Goal: Transaction & Acquisition: Purchase product/service

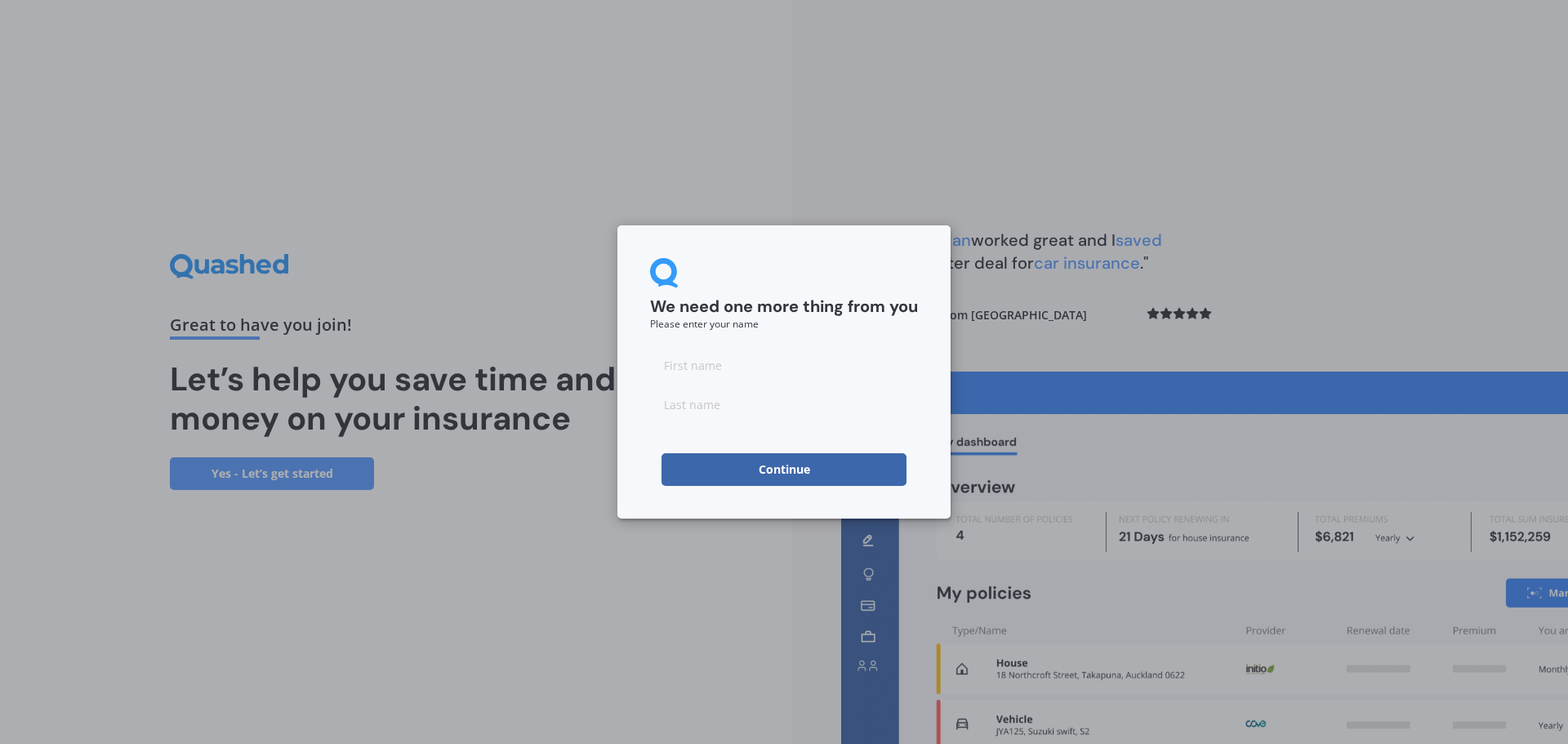
click at [711, 363] on input at bounding box center [784, 365] width 268 height 32
type input "Robbie"
type input "Shepherd"
click at [880, 334] on form "We need one more thing from you Please enter your name Robbie Shepherd Continue" at bounding box center [784, 372] width 268 height 228
click at [846, 467] on button "Continue" at bounding box center [784, 469] width 245 height 32
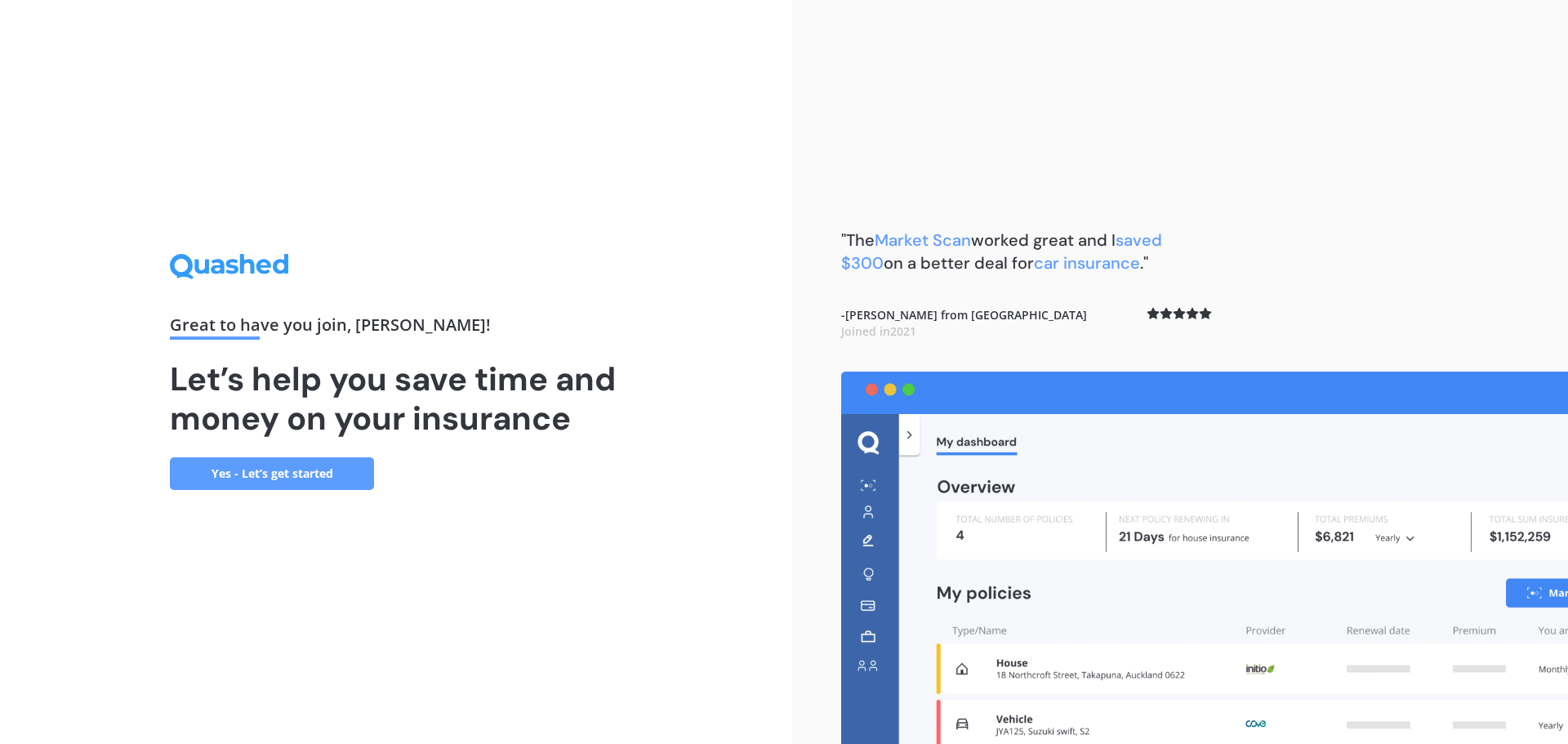
click at [298, 470] on link "Yes - Let’s get started" at bounding box center [272, 474] width 204 height 32
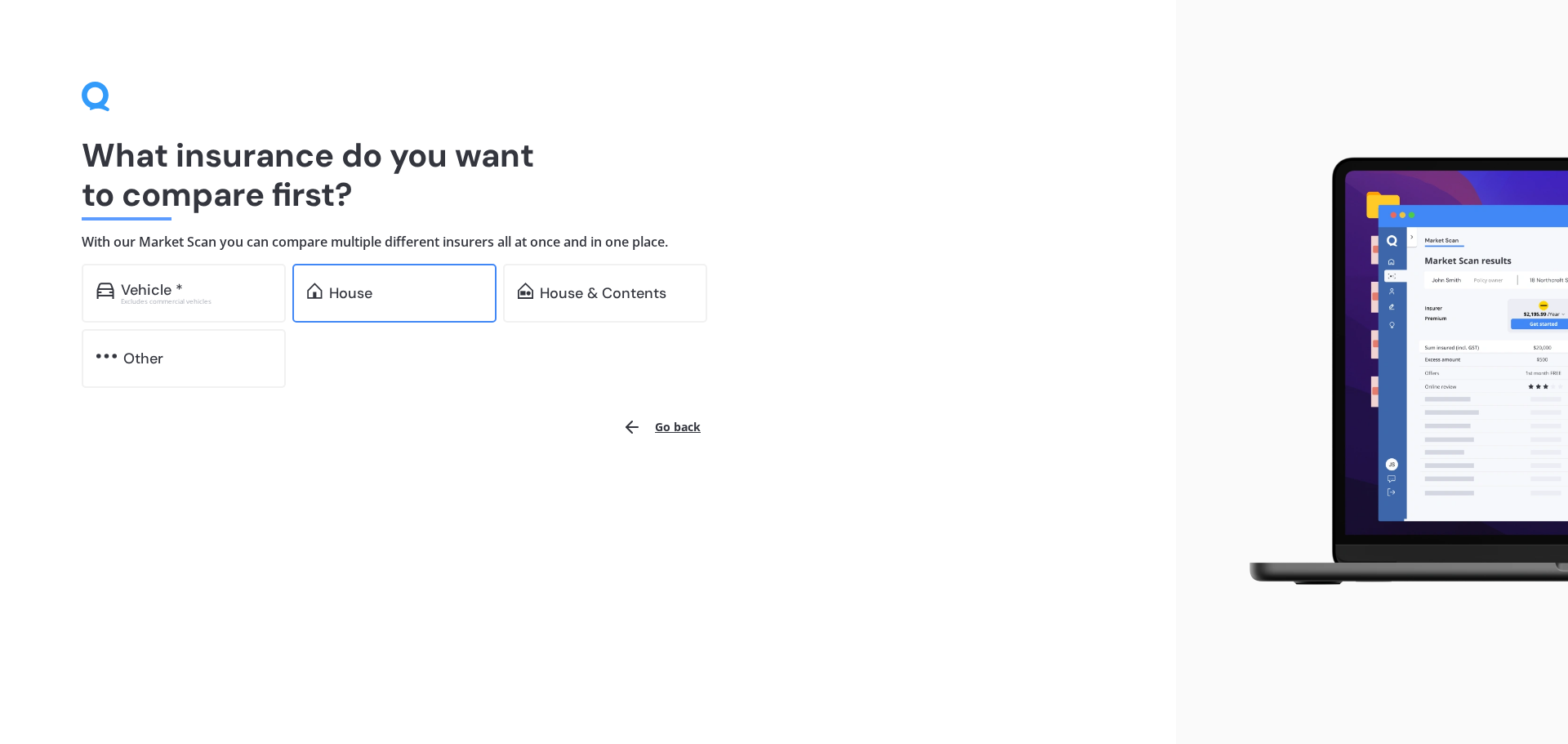
click at [355, 310] on div "House" at bounding box center [394, 293] width 204 height 59
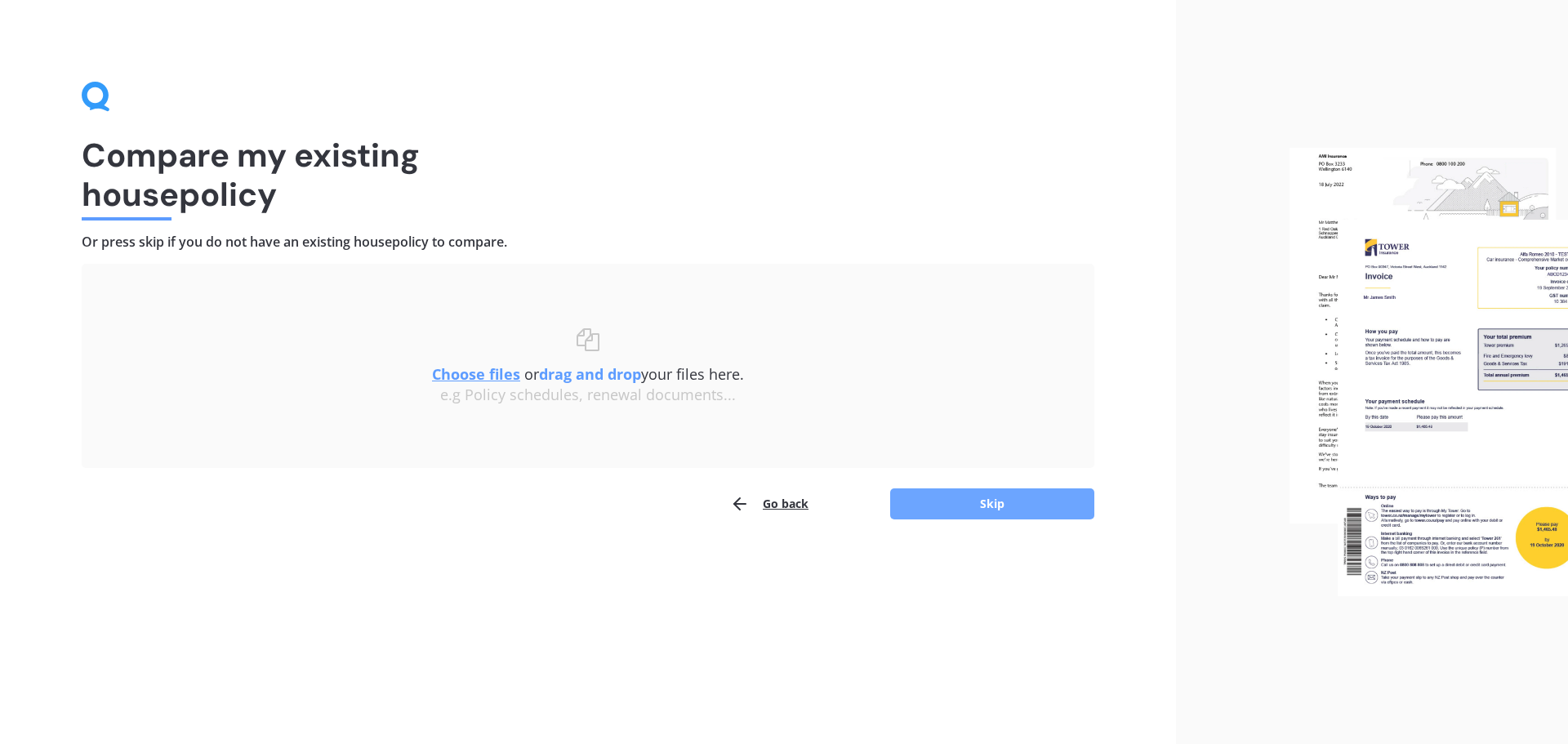
click at [943, 497] on button "Skip" at bounding box center [992, 504] width 204 height 31
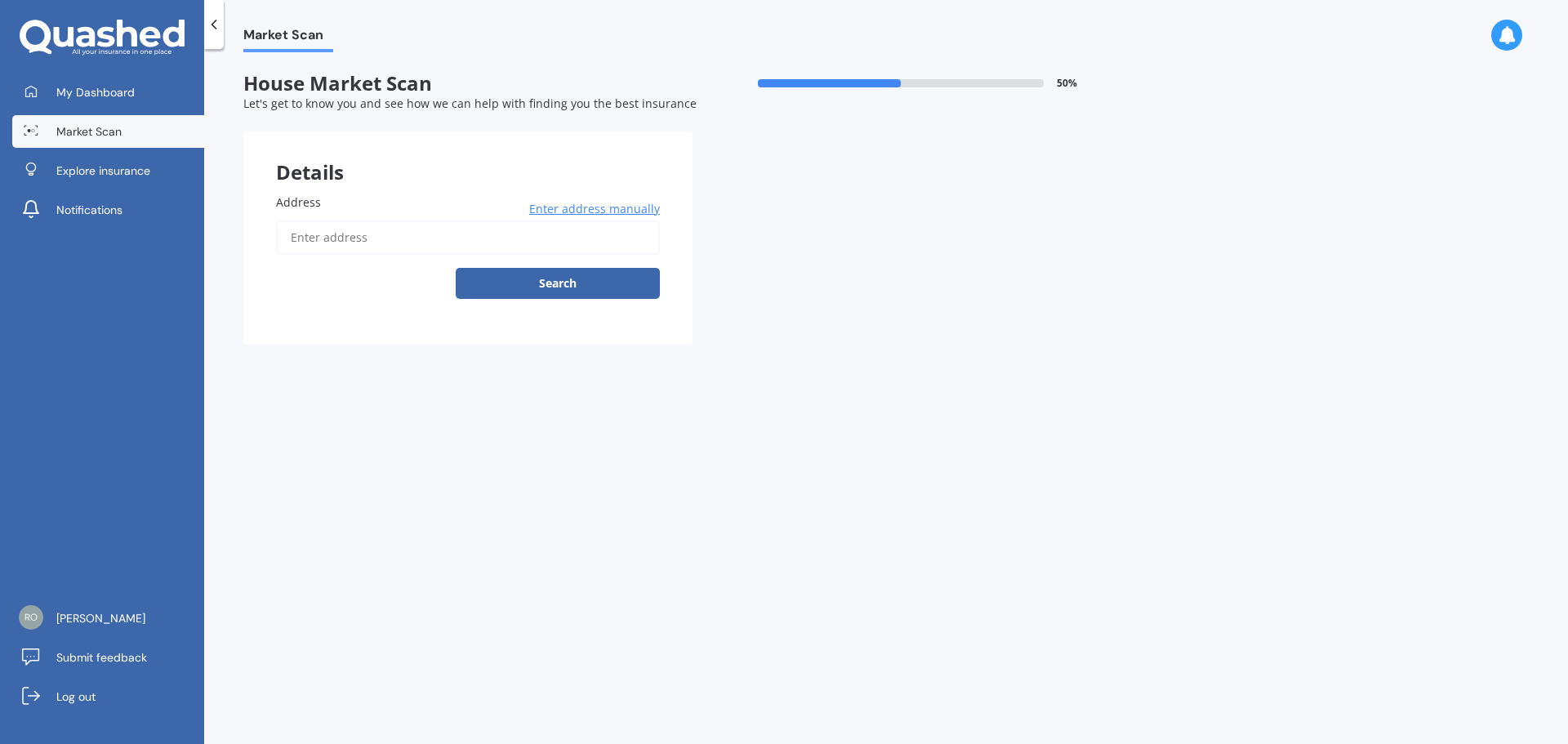
click at [332, 241] on input "Address" at bounding box center [468, 238] width 384 height 34
type input "6 Eastman Drive, Halswell, Ōtautahi 8025"
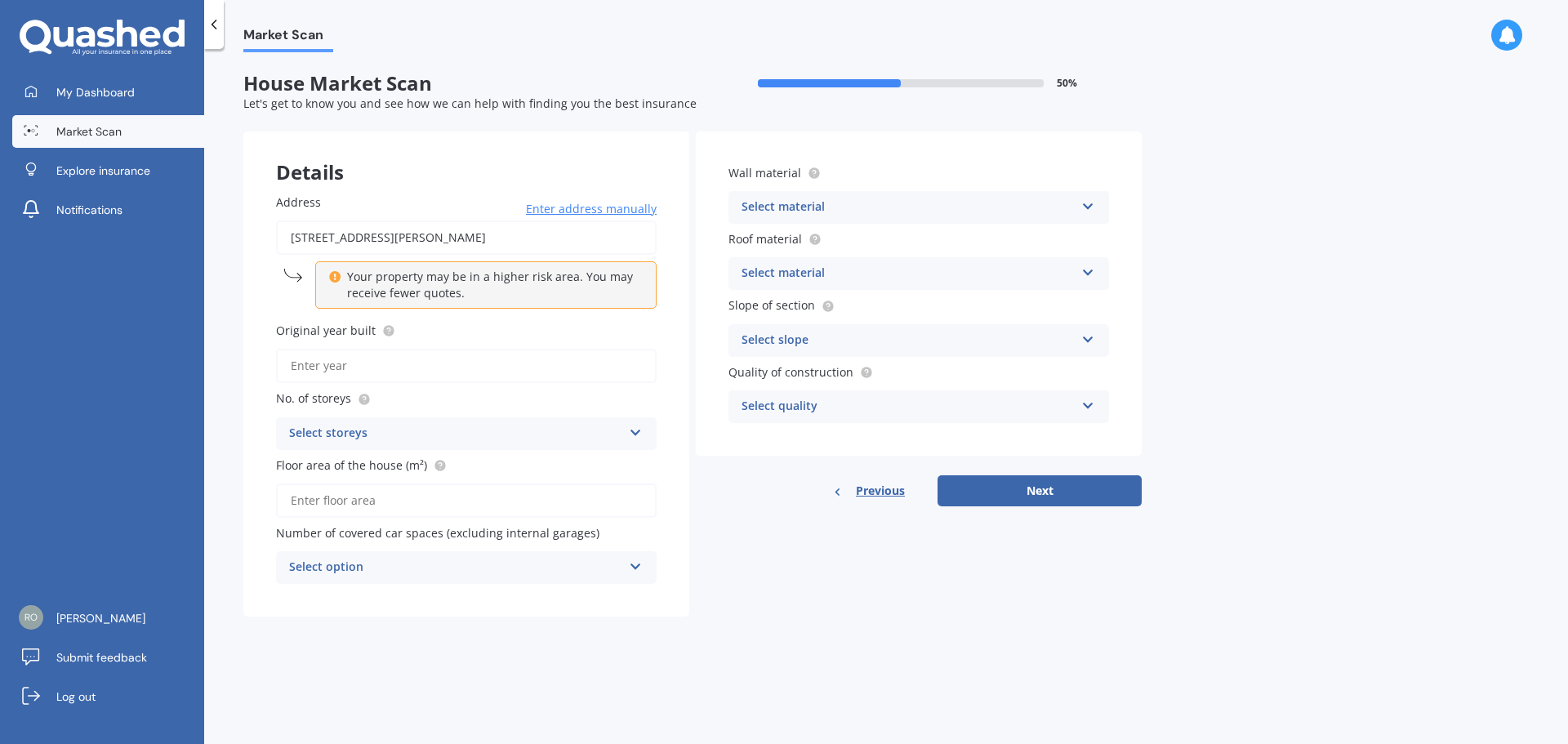
click at [363, 364] on input "Original year built" at bounding box center [466, 366] width 380 height 34
type input "2025"
click at [380, 426] on div "Select storeys" at bounding box center [456, 434] width 333 height 20
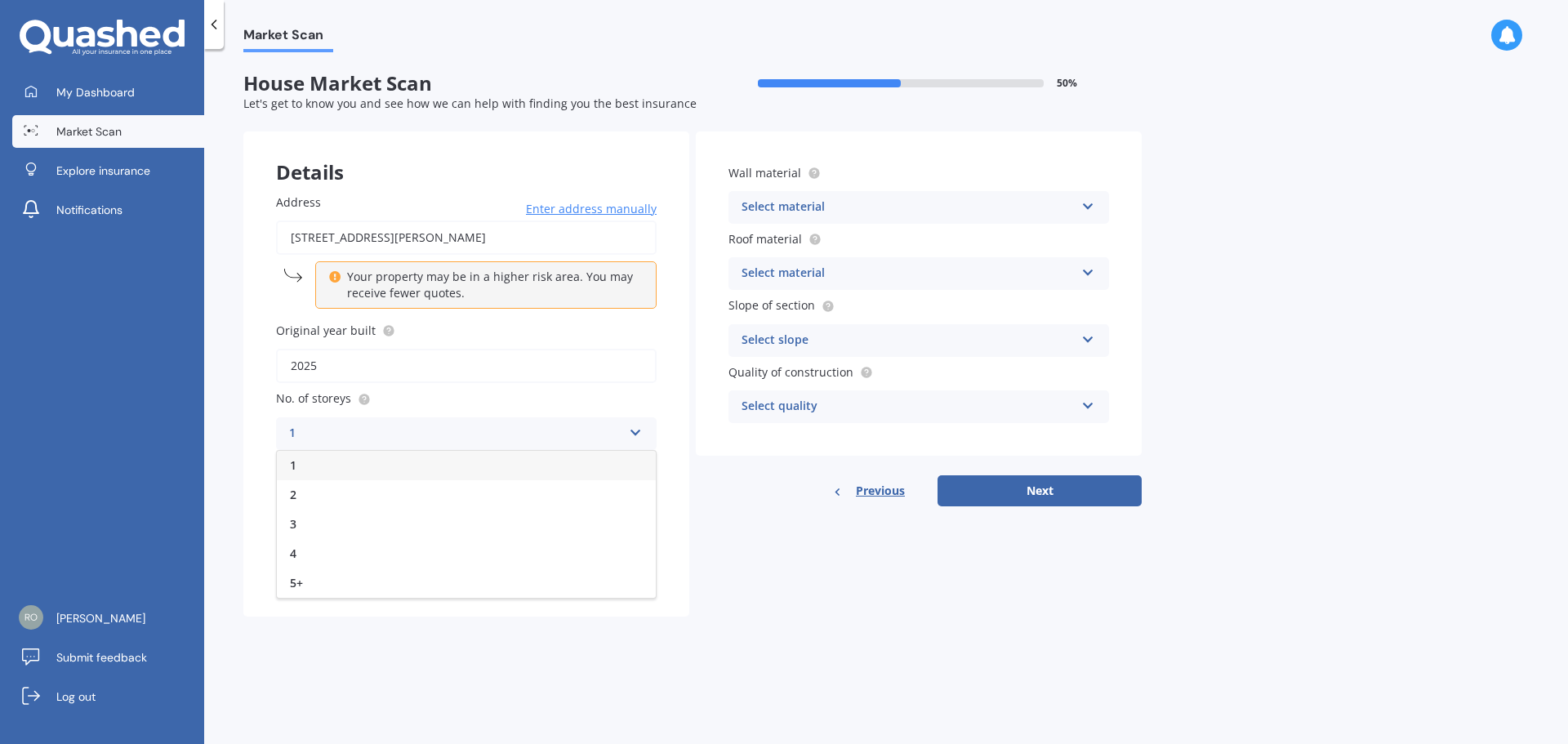
click at [347, 434] on div "1" at bounding box center [456, 434] width 333 height 20
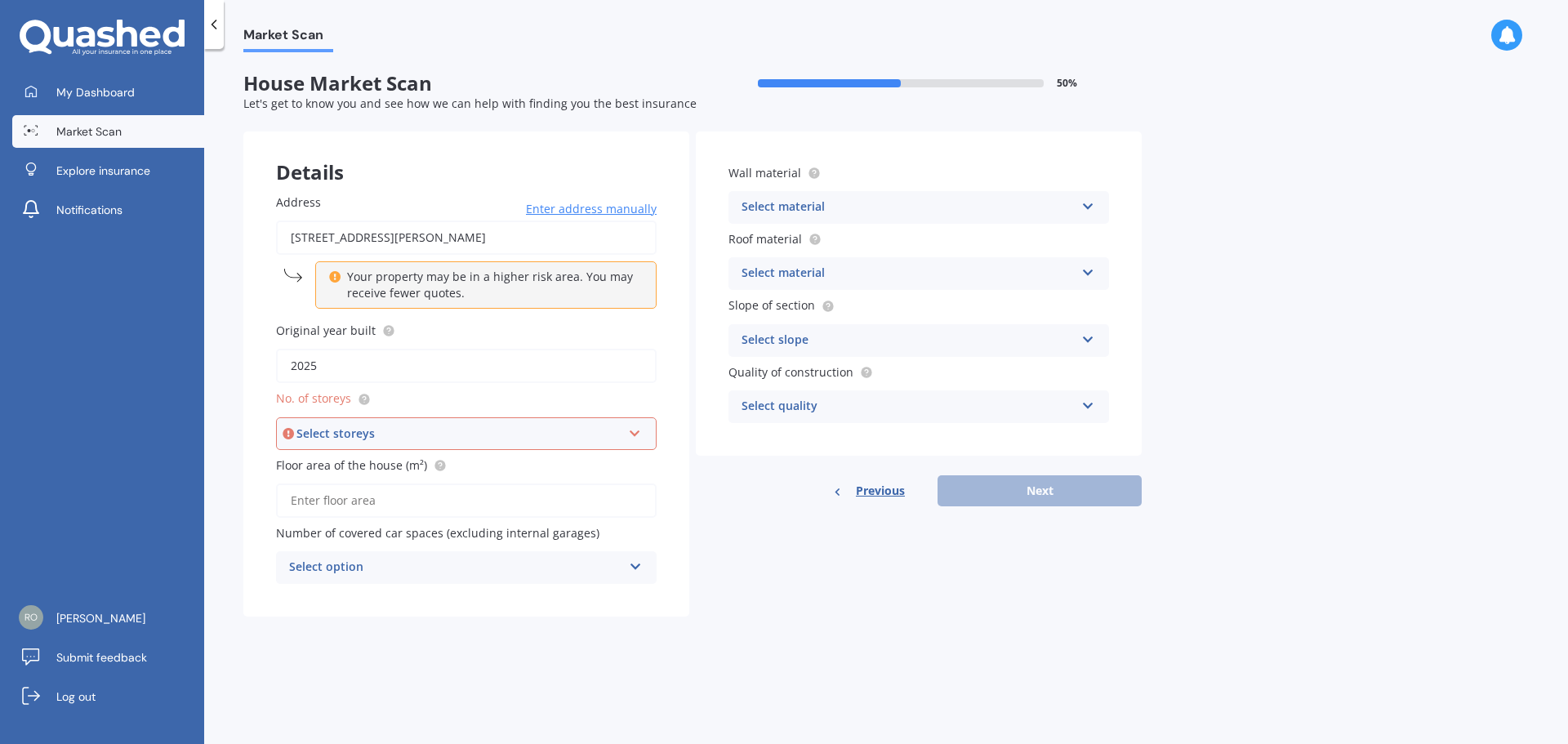
click at [350, 433] on div "Select storeys" at bounding box center [459, 434] width 325 height 18
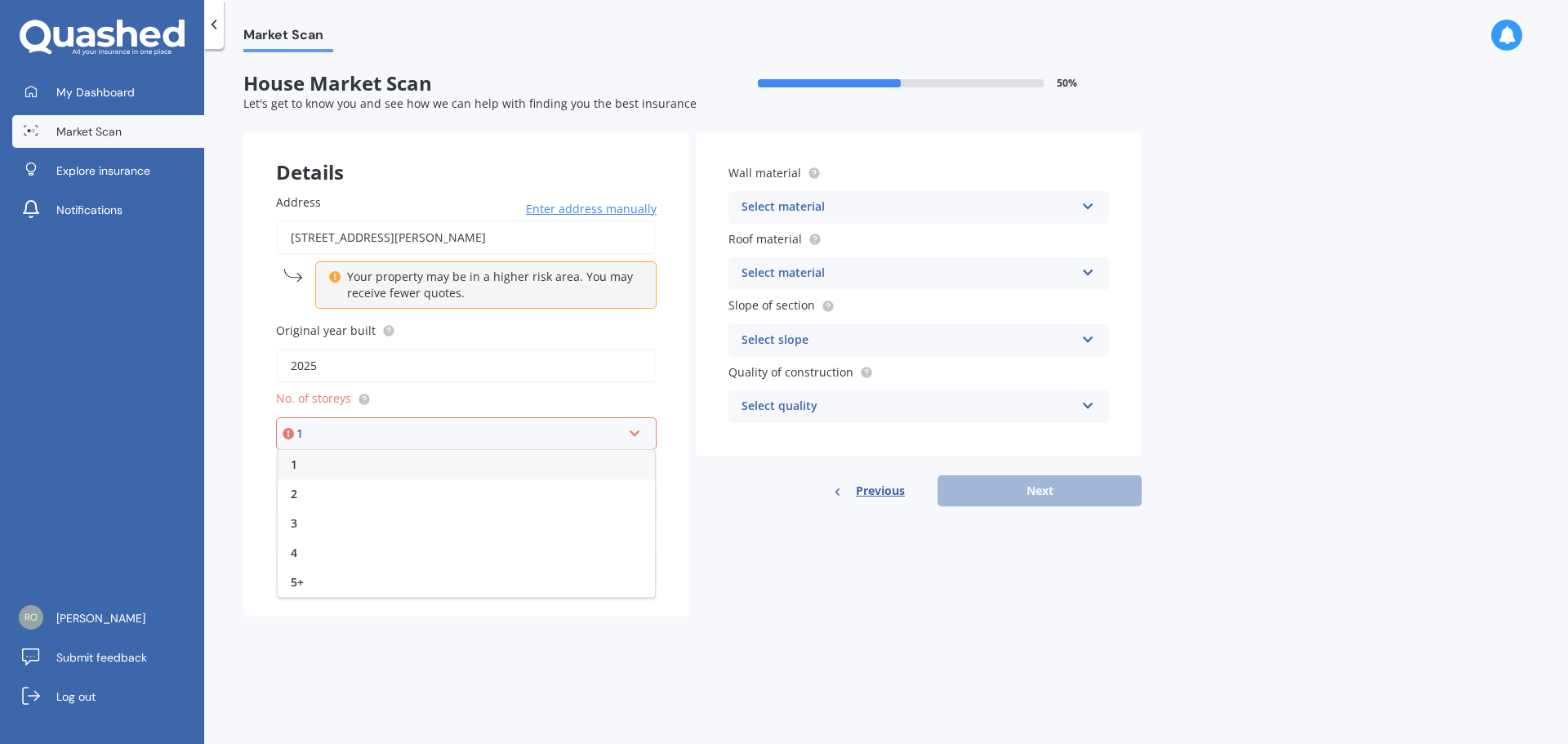
click at [313, 472] on div "1" at bounding box center [466, 464] width 377 height 29
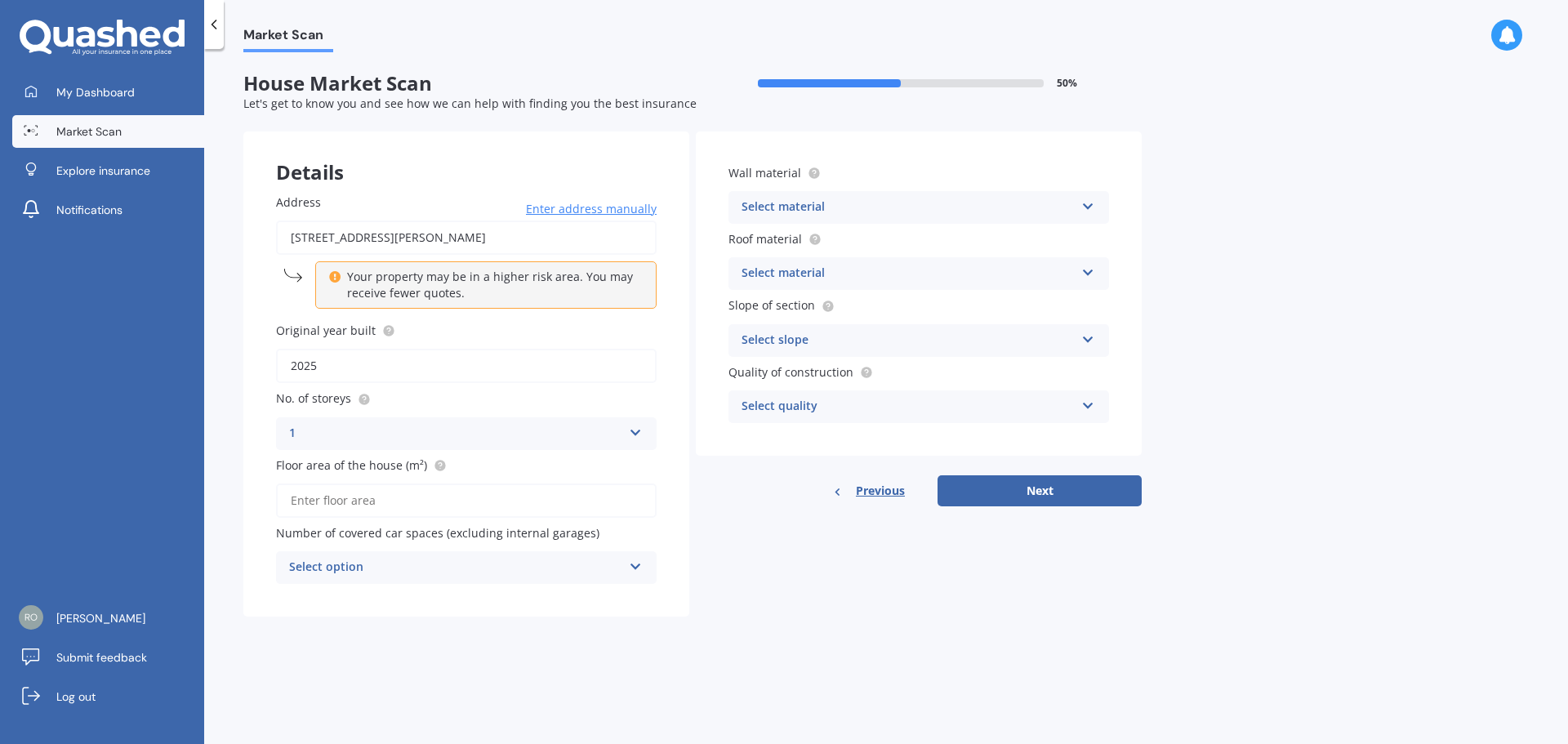
click at [326, 492] on input "Floor area of the house (m²)" at bounding box center [466, 501] width 380 height 34
type input "116"
click at [364, 572] on div "Select option" at bounding box center [456, 568] width 333 height 20
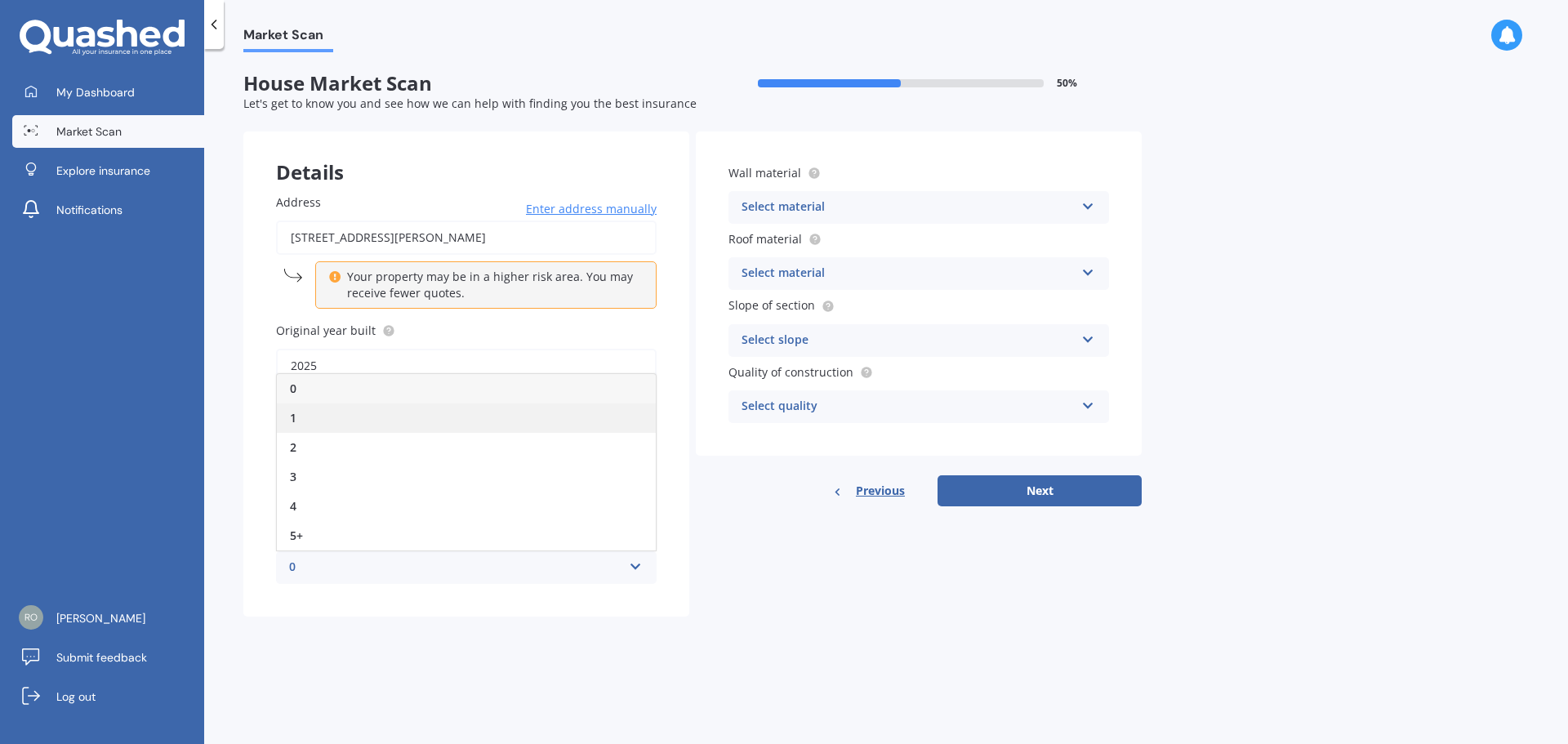
click at [329, 419] on div "1" at bounding box center [466, 418] width 379 height 29
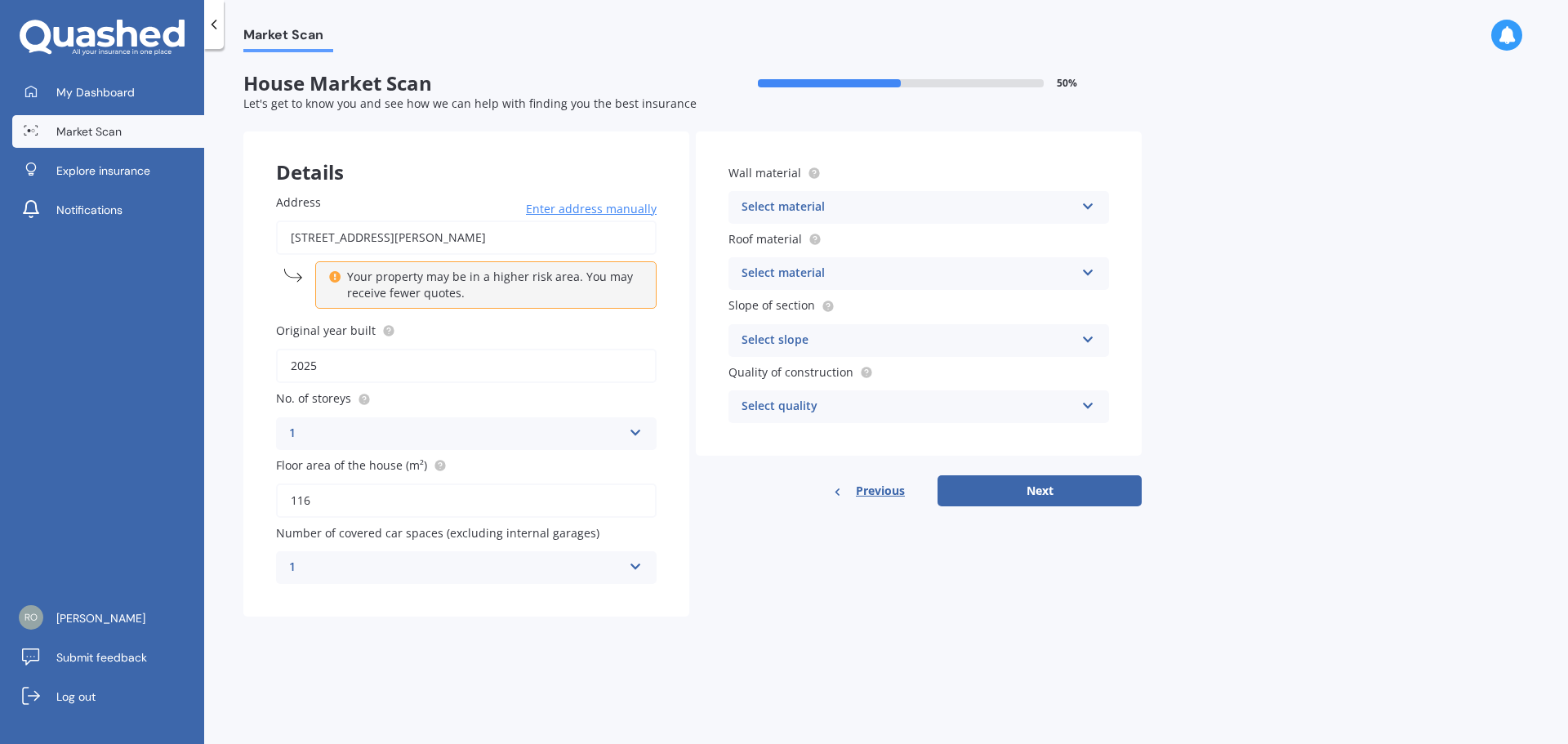
click at [856, 205] on div "Select material" at bounding box center [909, 207] width 333 height 20
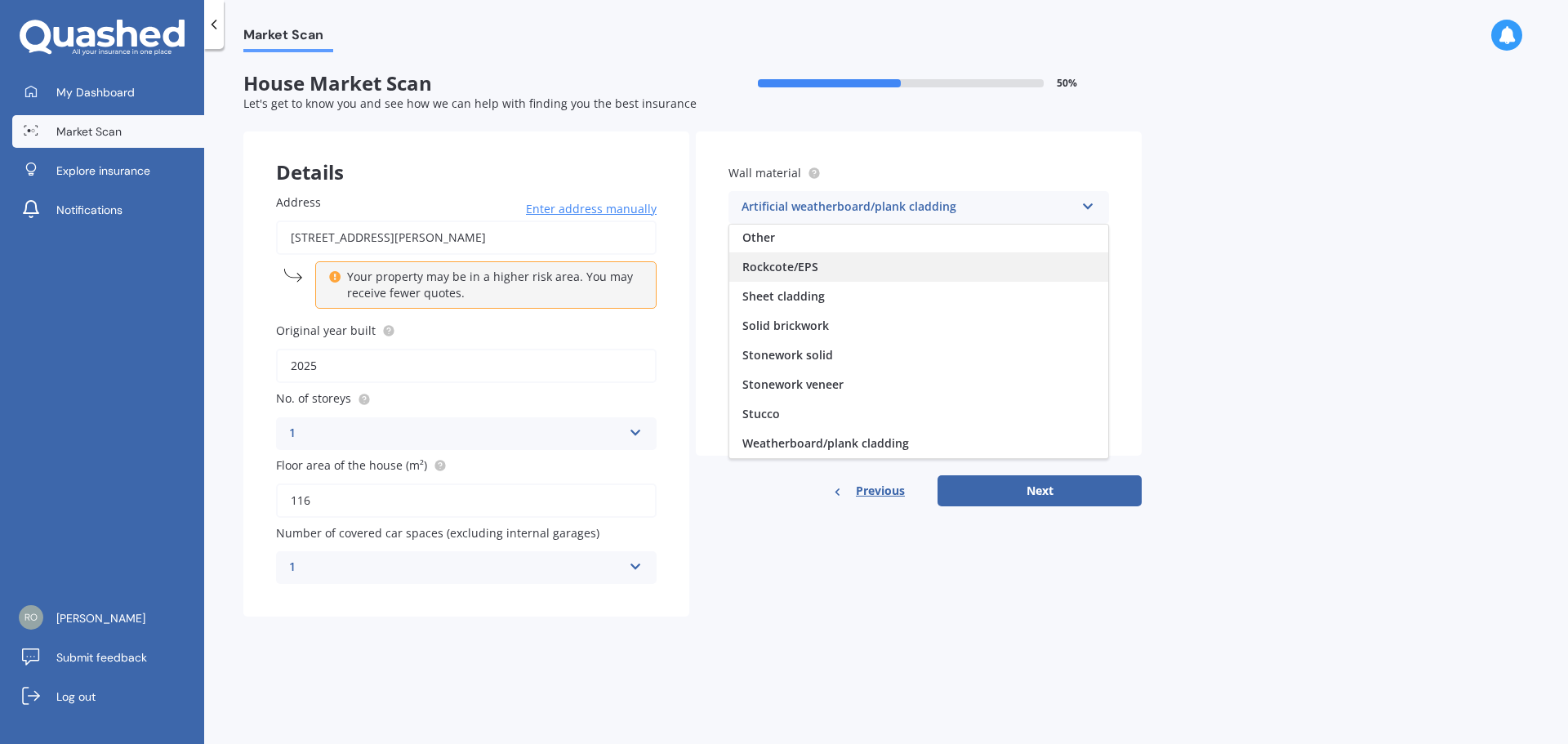
click at [808, 262] on span "Rockcote/EPS" at bounding box center [780, 267] width 76 height 15
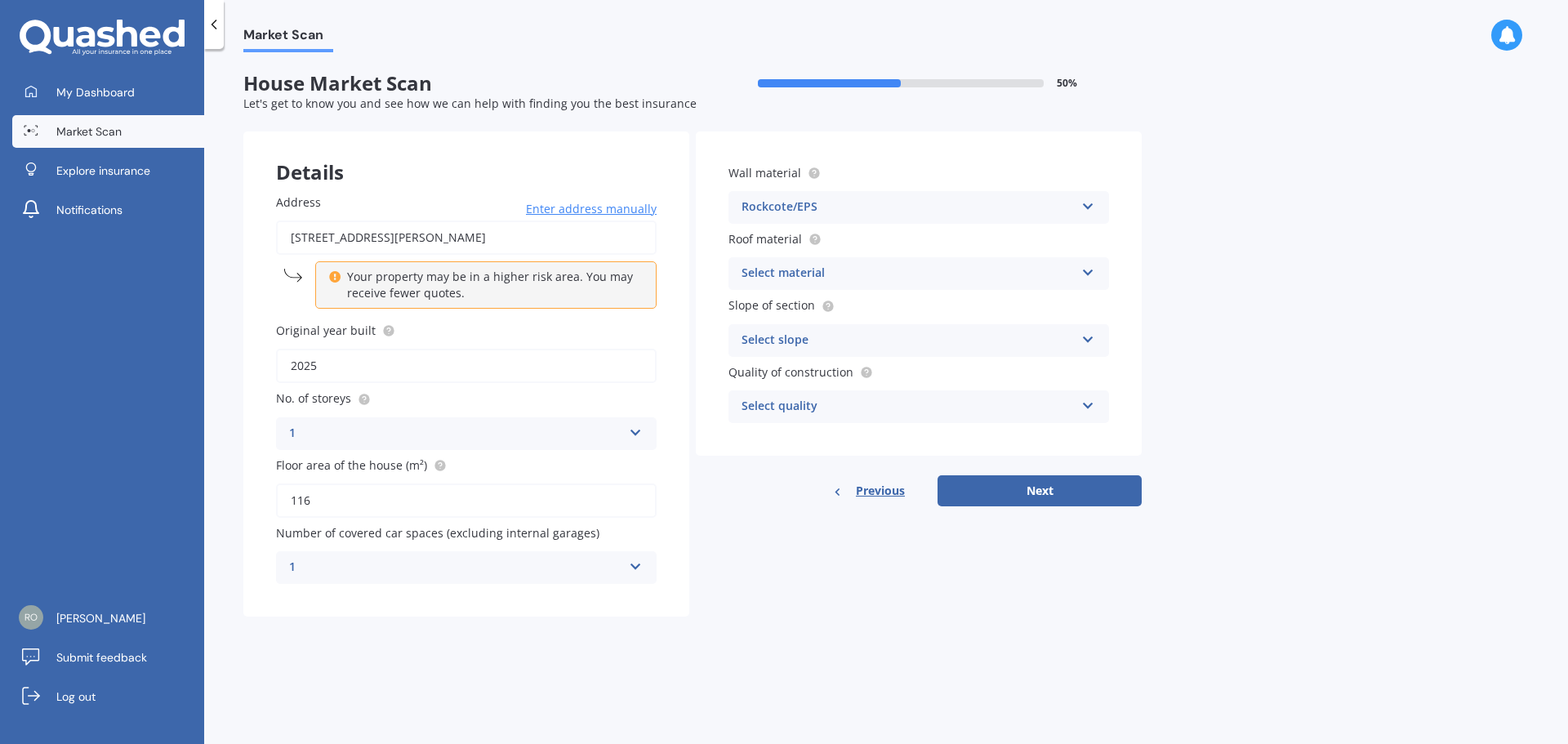
click at [814, 270] on div "Select material" at bounding box center [909, 274] width 333 height 20
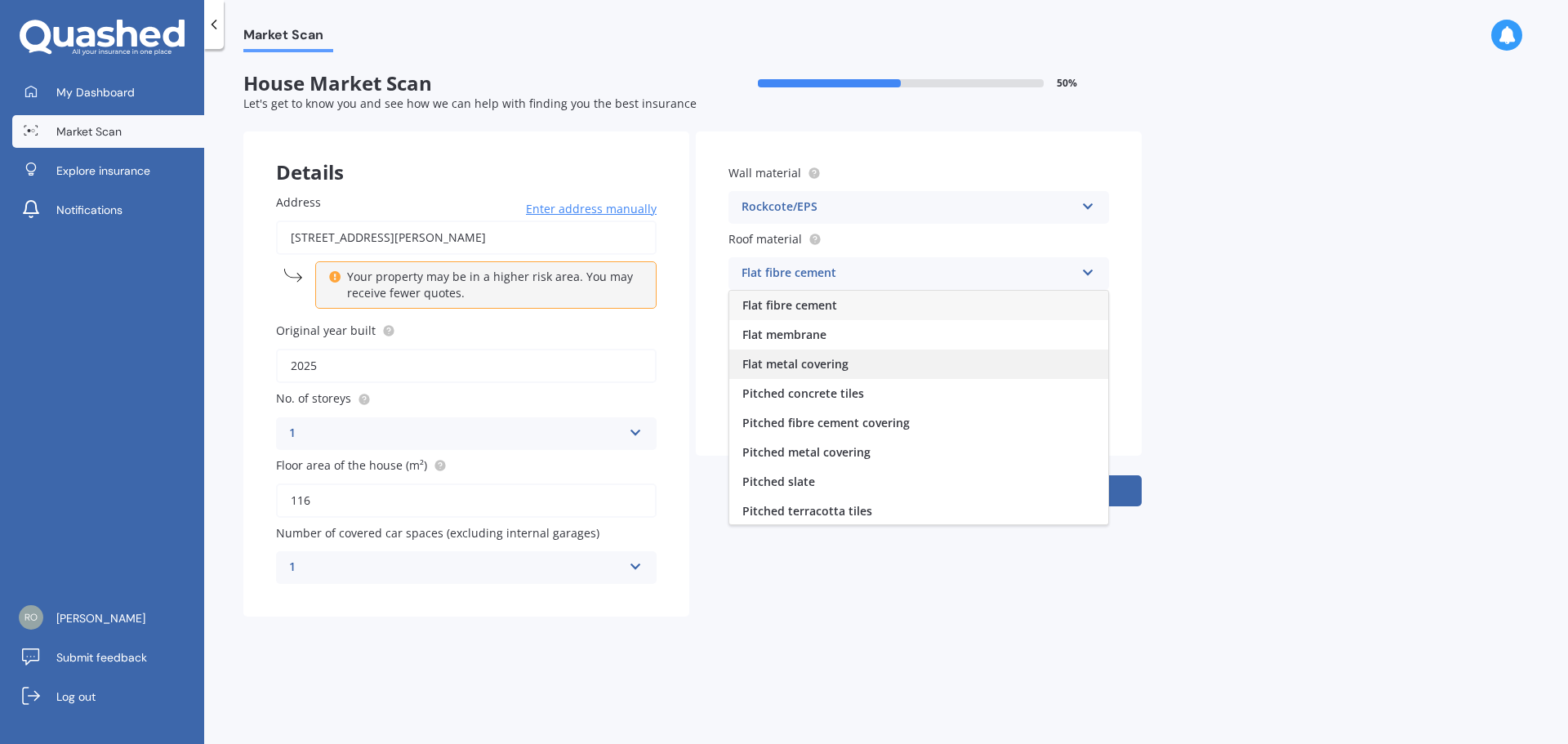
click at [833, 369] on span "Flat metal covering" at bounding box center [795, 364] width 106 height 15
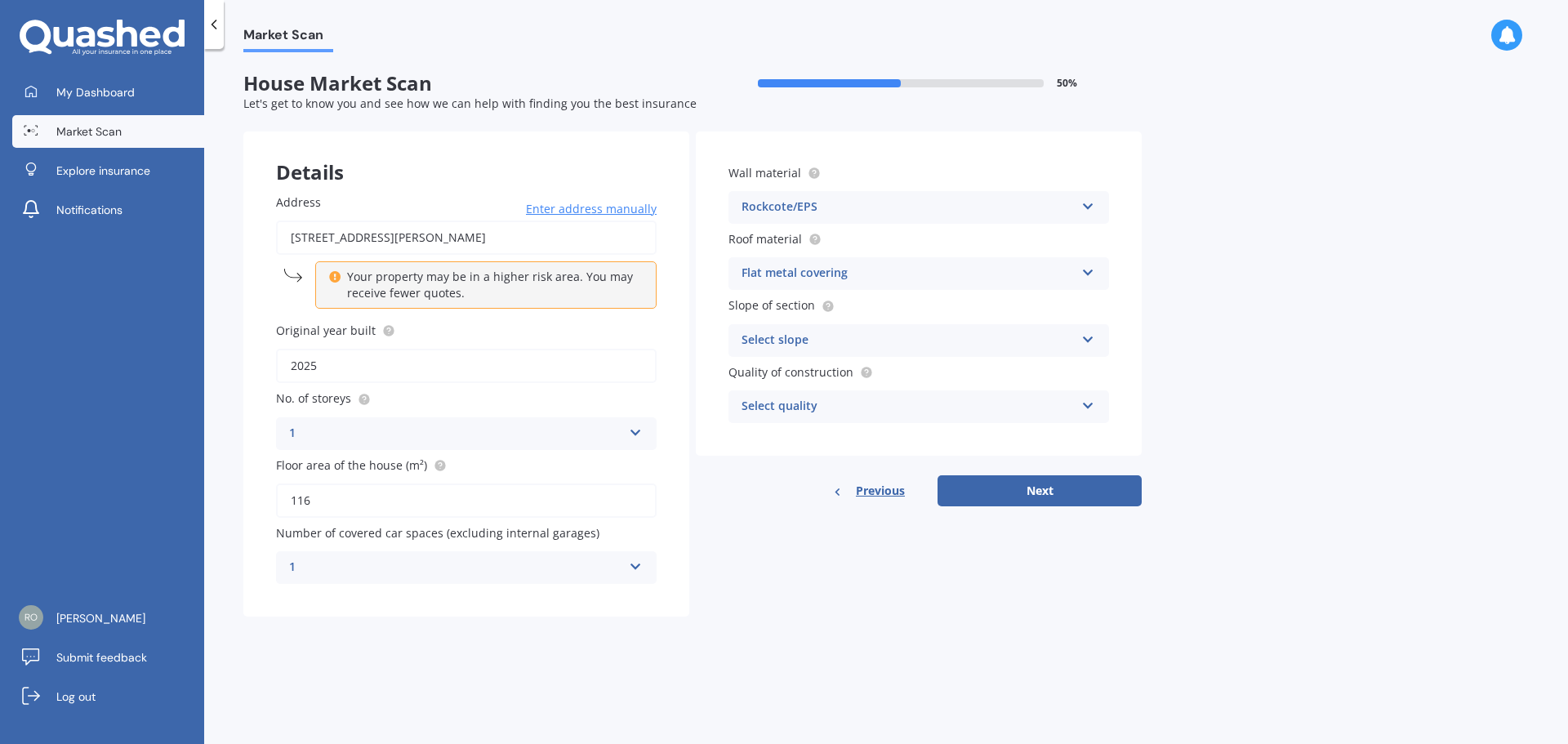
click at [825, 331] on div "Select slope" at bounding box center [909, 340] width 333 height 20
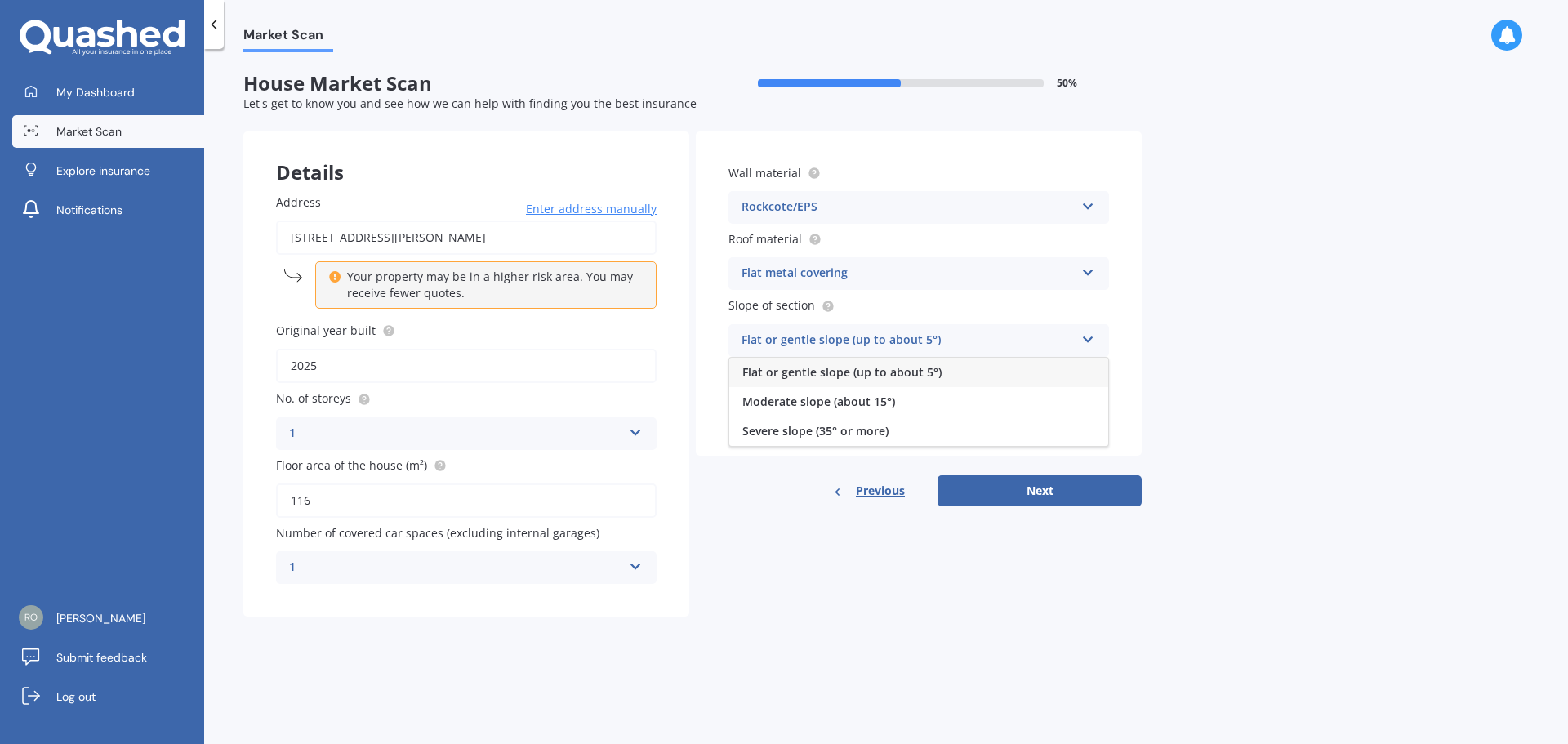
click at [839, 375] on span "Flat or gentle slope (up to about 5°)" at bounding box center [841, 372] width 199 height 15
click at [838, 337] on div "Flat or gentle slope (up to about 5°)" at bounding box center [909, 340] width 333 height 20
click at [830, 406] on div "Select quality" at bounding box center [909, 406] width 333 height 20
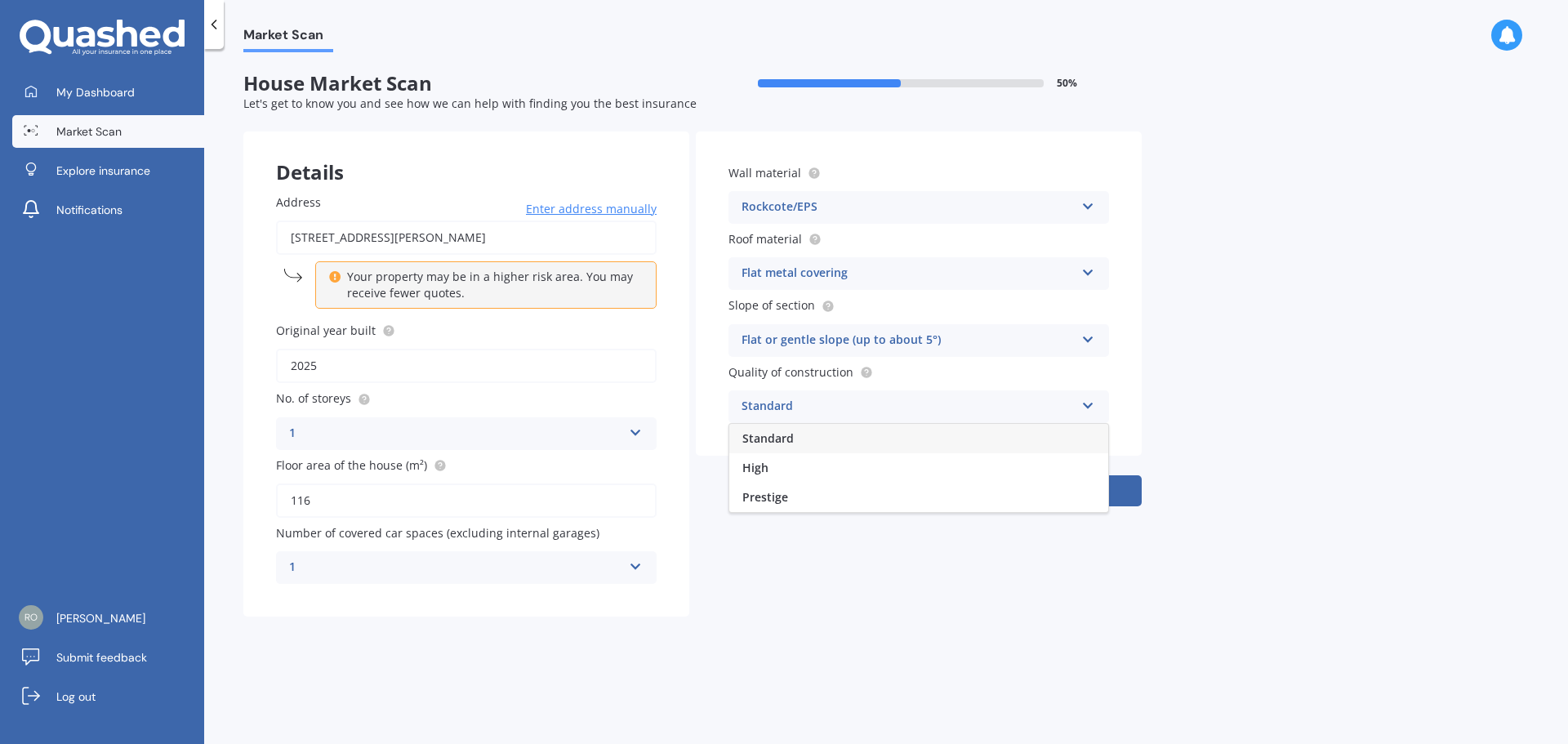
click at [778, 436] on span "Standard" at bounding box center [768, 439] width 51 height 15
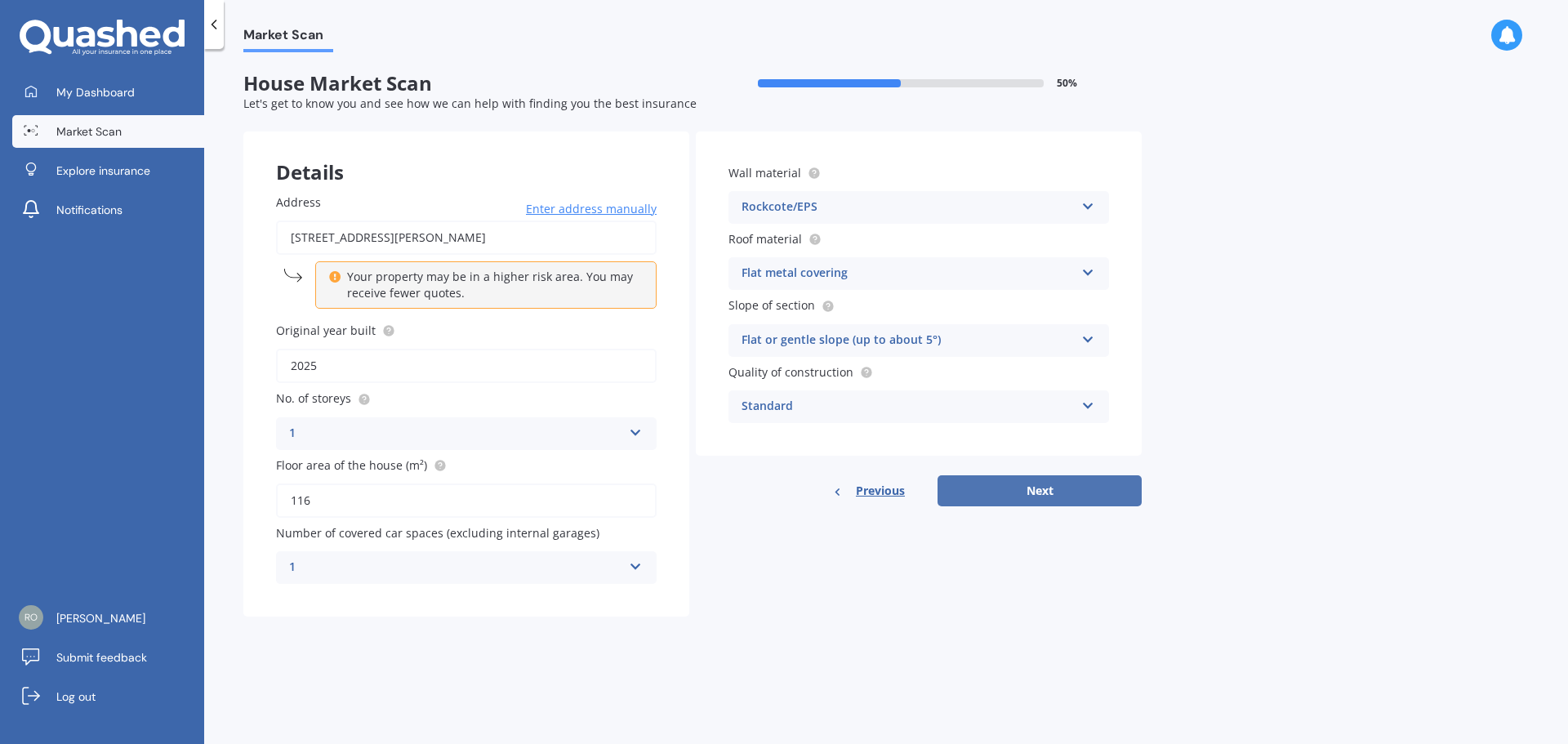
click at [1036, 484] on button "Next" at bounding box center [1040, 491] width 204 height 31
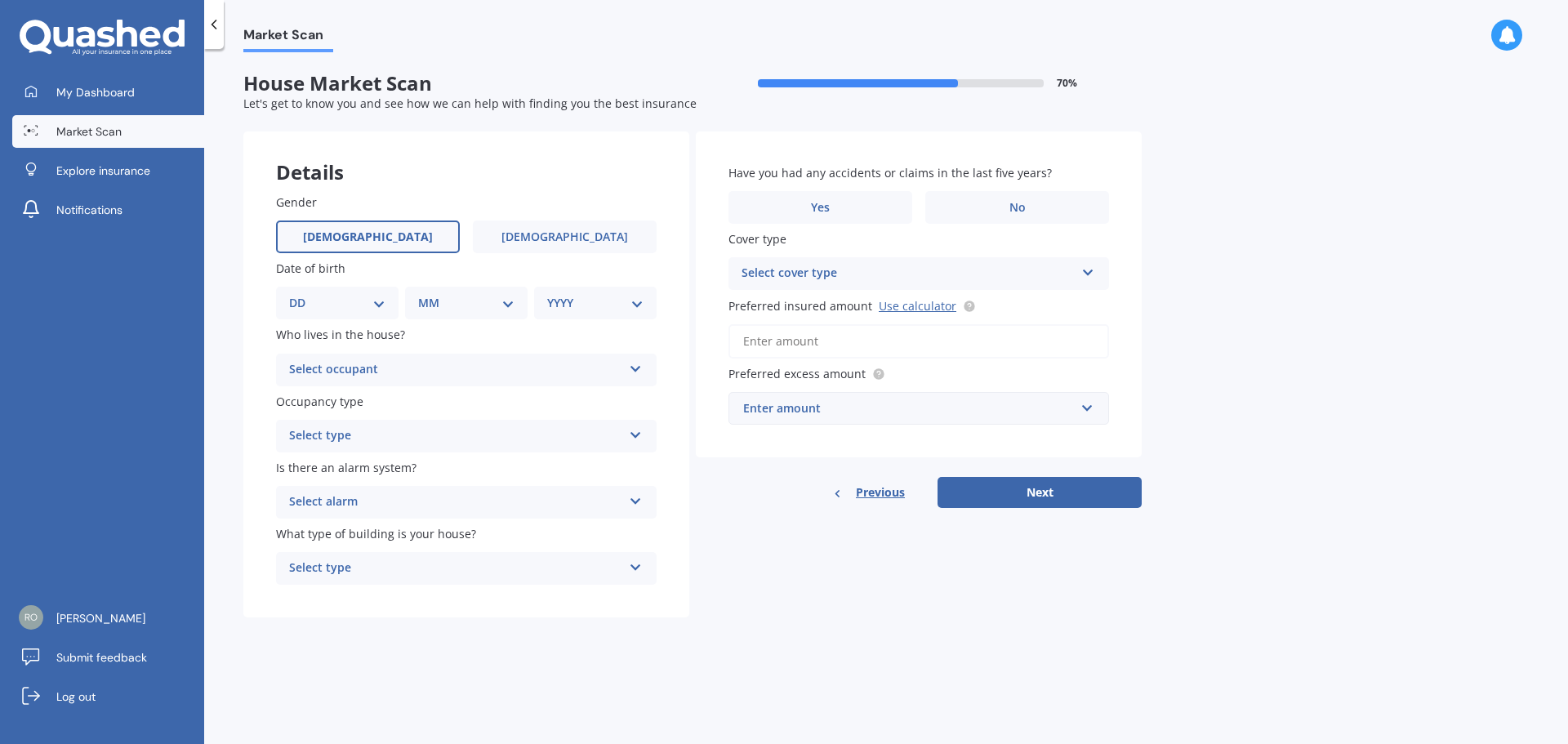
click at [360, 232] on span "Male" at bounding box center [368, 237] width 130 height 14
click at [0, 0] on input "Male" at bounding box center [0, 0] width 0 height 0
click at [352, 286] on div "DD 01 02 03 04 05 06 07 08 09 10 11 12 13 14 15 16 17 18 19 20 21 22 23 24 25 2…" at bounding box center [337, 303] width 122 height 32
click at [347, 302] on select "DD 01 02 03 04 05 06 07 08 09 10 11 12 13 14 15 16 17 18 19 20 21 22 23 24 25 2…" at bounding box center [337, 303] width 97 height 18
select select "02"
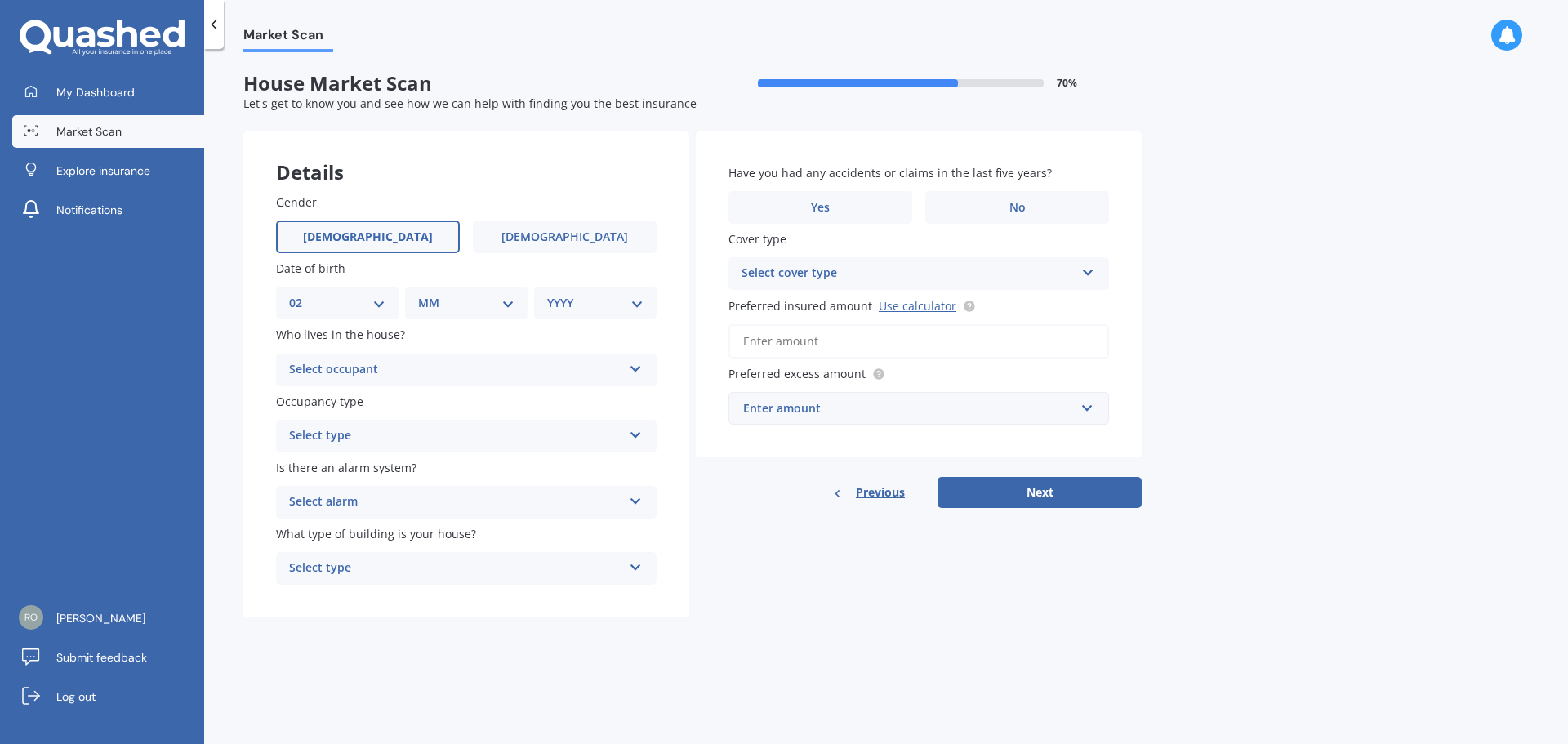
click at [303, 294] on select "DD 01 02 03 04 05 06 07 08 09 10 11 12 13 14 15 16 17 18 19 20 21 22 23 24 25 2…" at bounding box center [337, 303] width 97 height 18
click at [457, 298] on select "MM 01 02 03 04 05 06 07 08 09 10 11 12" at bounding box center [469, 303] width 90 height 18
select select "06"
click at [425, 294] on select "MM 01 02 03 04 05 06 07 08 09 10 11 12" at bounding box center [469, 303] width 90 height 18
click at [570, 291] on div "YYYY 2009 2008 2007 2006 2005 2004 2003 2002 2001 2000 1999 1998 1997 1996 1995…" at bounding box center [592, 303] width 116 height 32
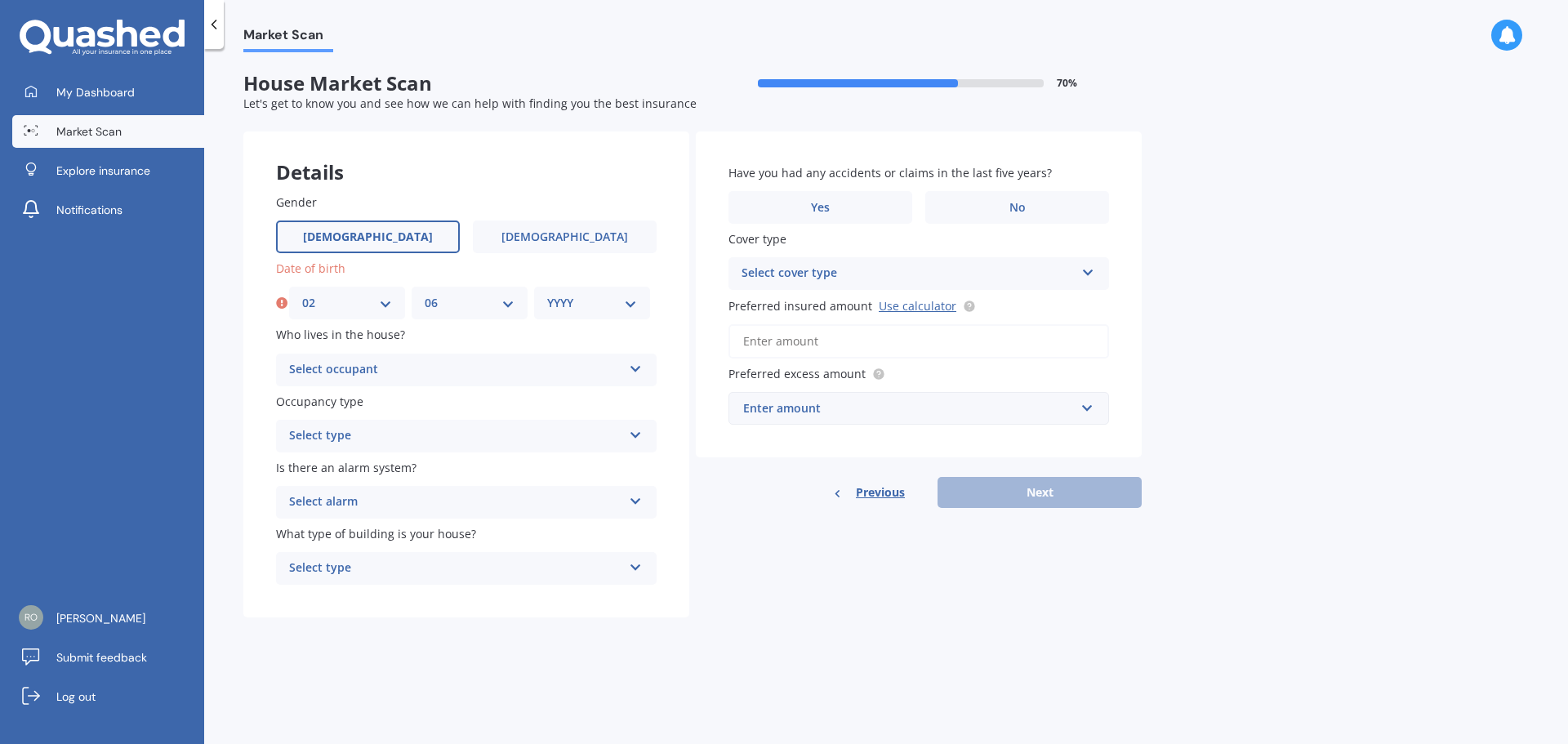
click at [562, 292] on div "YYYY 2009 2008 2007 2006 2005 2004 2003 2002 2001 2000 1999 1998 1997 1996 1995…" at bounding box center [592, 303] width 116 height 32
click at [564, 305] on select "YYYY 2009 2008 2007 2006 2005 2004 2003 2002 2001 2000 1999 1998 1997 1996 1995…" at bounding box center [592, 303] width 90 height 18
select select "1999"
click at [547, 294] on select "YYYY 2009 2008 2007 2006 2005 2004 2003 2002 2001 2000 1999 1998 1997 1996 1995…" at bounding box center [592, 303] width 90 height 18
click at [359, 377] on div "Select occupant" at bounding box center [456, 369] width 333 height 20
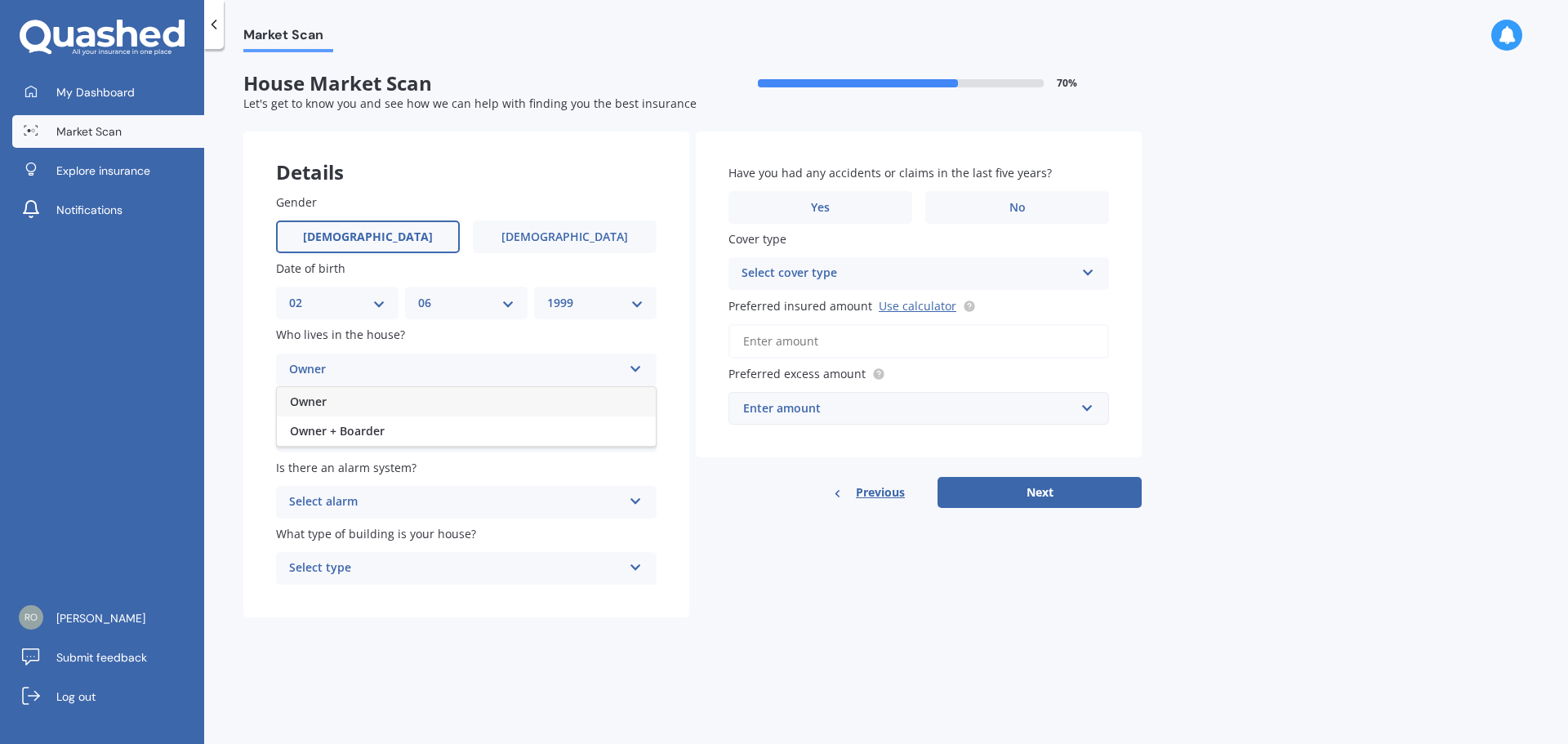
click at [353, 409] on div "Owner" at bounding box center [466, 402] width 379 height 29
click at [339, 362] on div "Owner" at bounding box center [456, 369] width 333 height 20
click at [349, 400] on div "Owner" at bounding box center [466, 402] width 379 height 29
click at [332, 427] on div "Select type" at bounding box center [456, 436] width 333 height 20
click at [327, 468] on span "Permanent" at bounding box center [321, 468] width 62 height 15
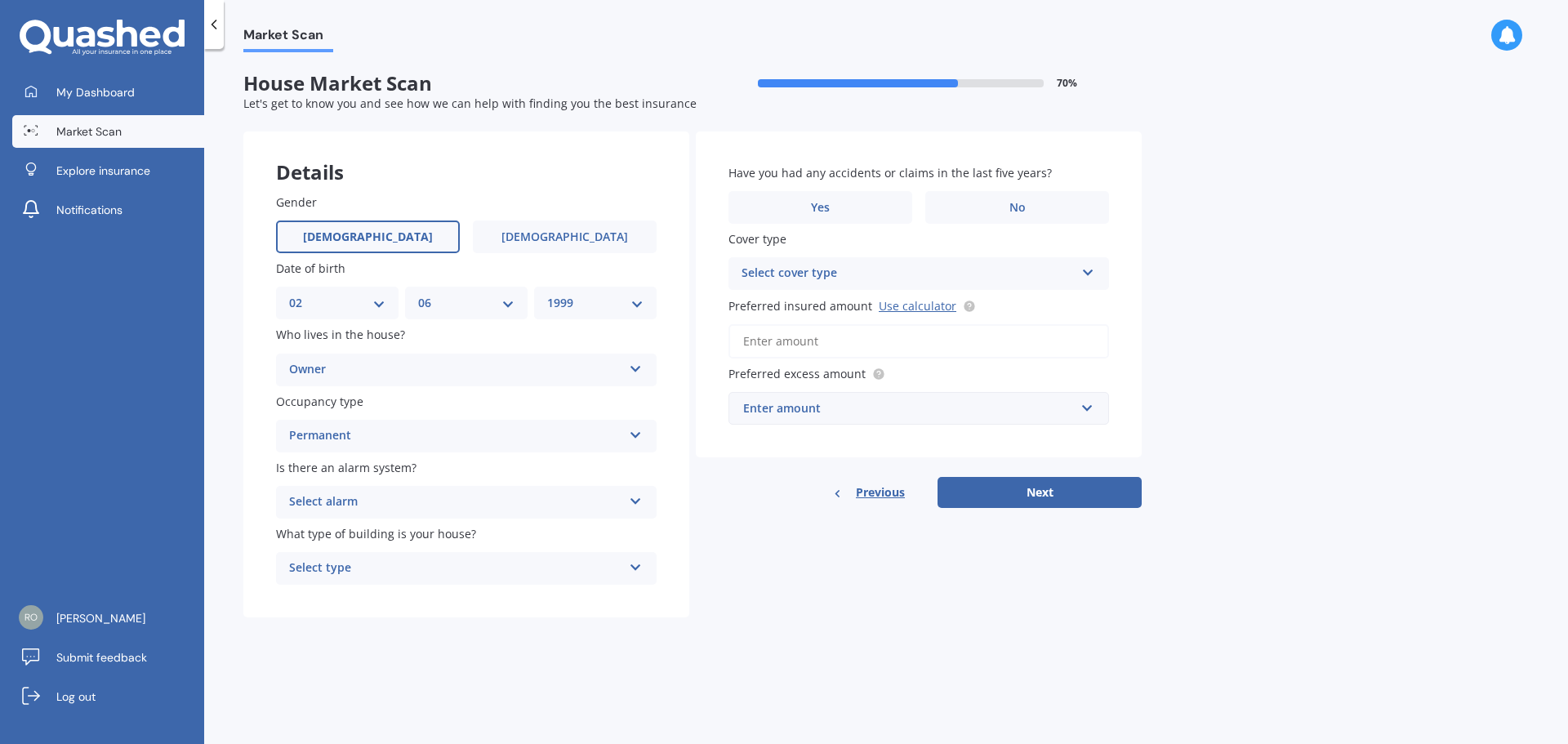
click at [327, 496] on div "Select alarm" at bounding box center [456, 502] width 333 height 20
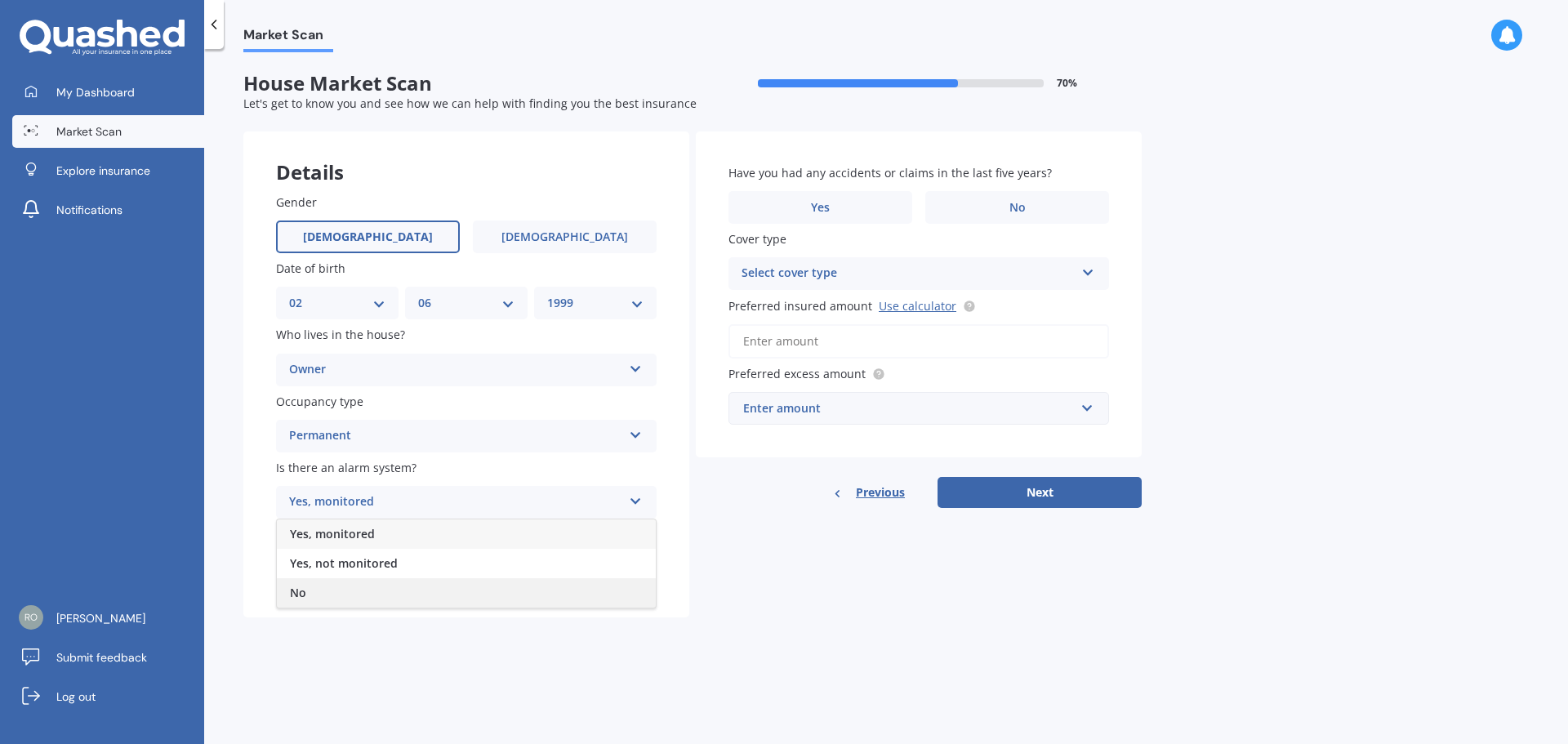
click at [298, 588] on span "No" at bounding box center [298, 593] width 16 height 15
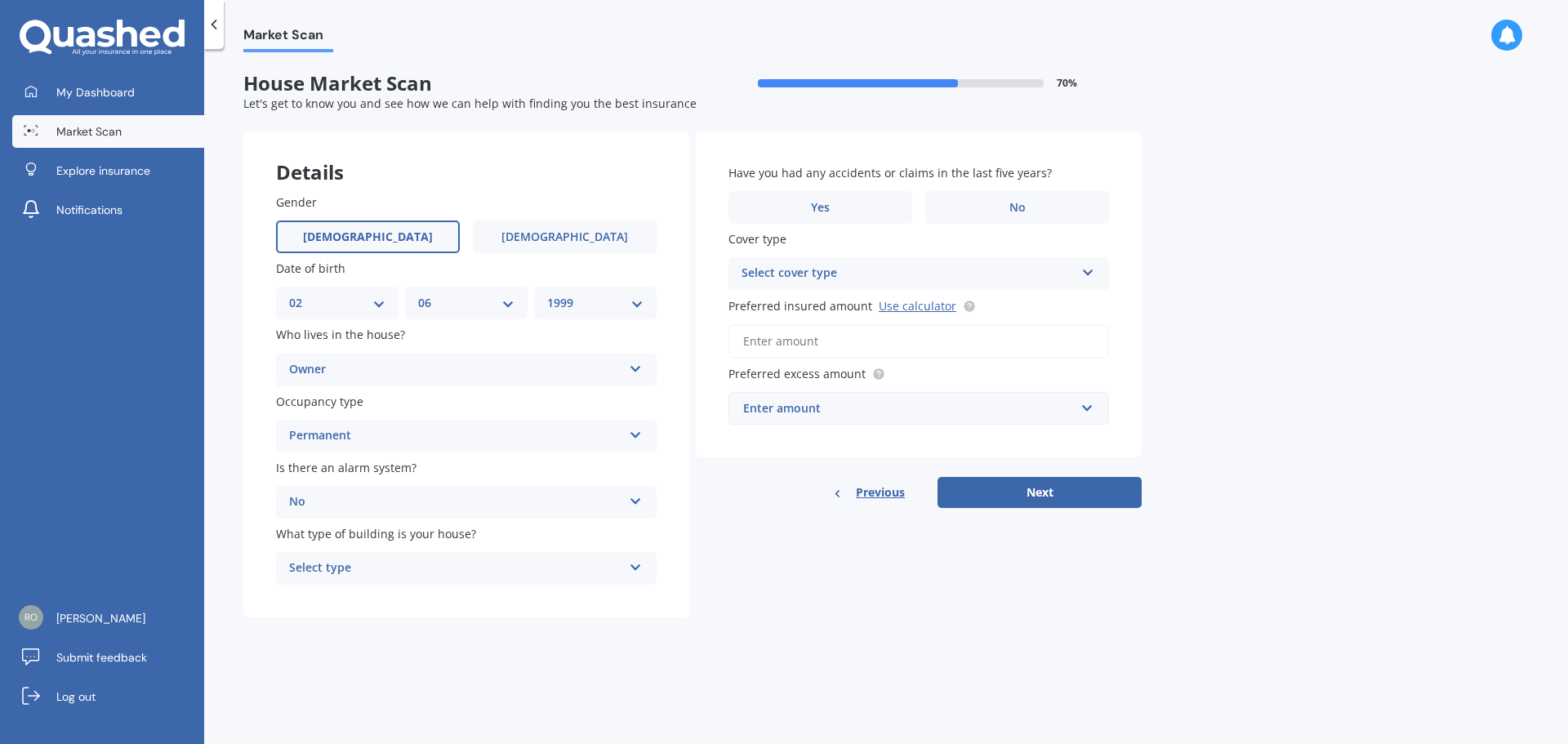
click at [400, 552] on div "What type of building is your house? Select type Freestanding Multi-unit (in a …" at bounding box center [466, 555] width 380 height 60
click at [398, 555] on div "Select type Freestanding Multi-unit (in a block of 6 or less) Multi-unit (in a …" at bounding box center [466, 569] width 380 height 32
click at [378, 603] on div "Freestanding" at bounding box center [466, 600] width 379 height 29
click at [968, 201] on label "No" at bounding box center [1017, 208] width 184 height 32
click at [0, 0] on input "No" at bounding box center [0, 0] width 0 height 0
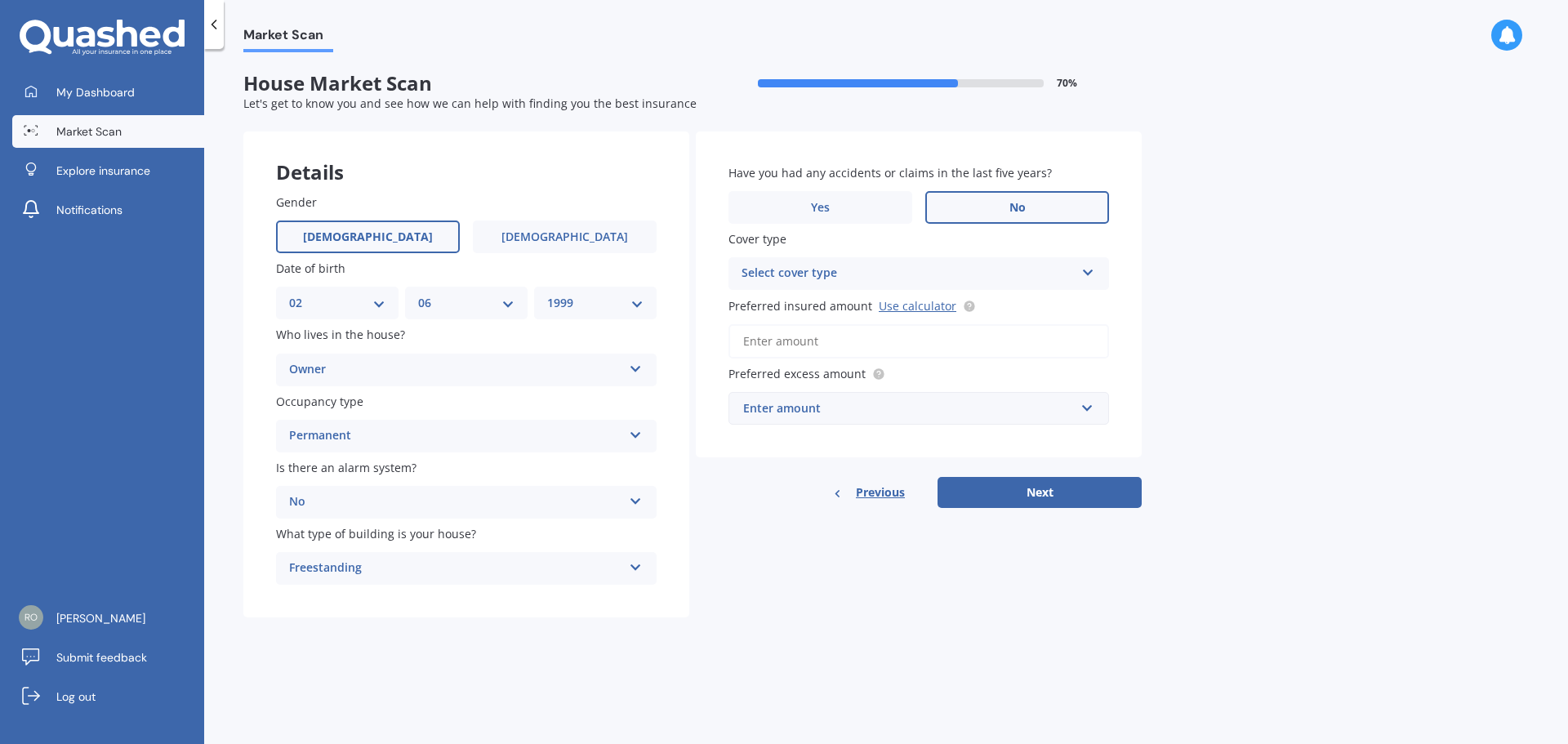
click at [902, 275] on div "Select cover type" at bounding box center [909, 274] width 333 height 20
click at [870, 203] on label "Yes" at bounding box center [820, 208] width 184 height 32
click at [0, 0] on input "Yes" at bounding box center [0, 0] width 0 height 0
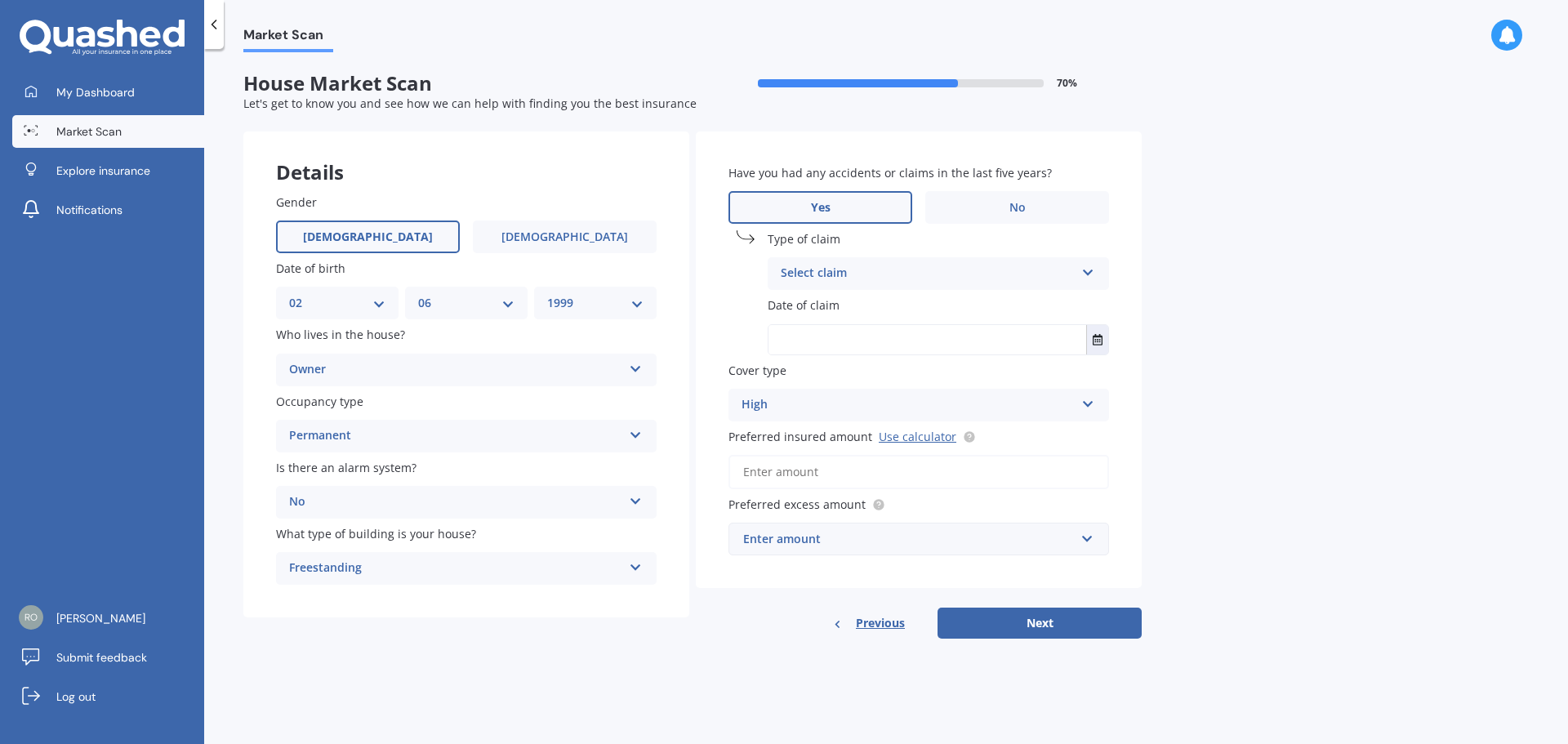
click at [862, 272] on div "Select claim" at bounding box center [928, 274] width 294 height 20
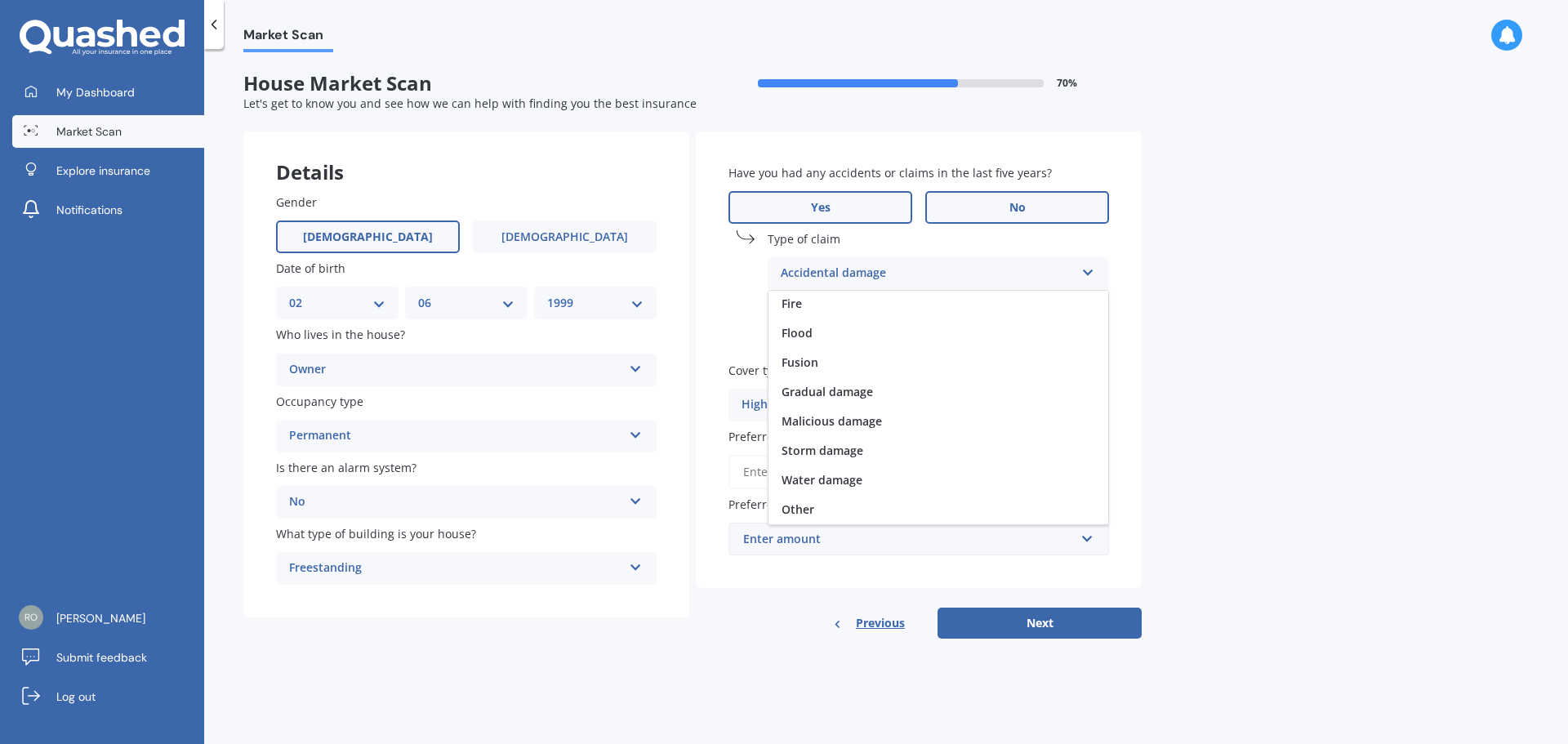
click at [991, 208] on label "No" at bounding box center [1017, 208] width 184 height 32
click at [0, 0] on input "No" at bounding box center [0, 0] width 0 height 0
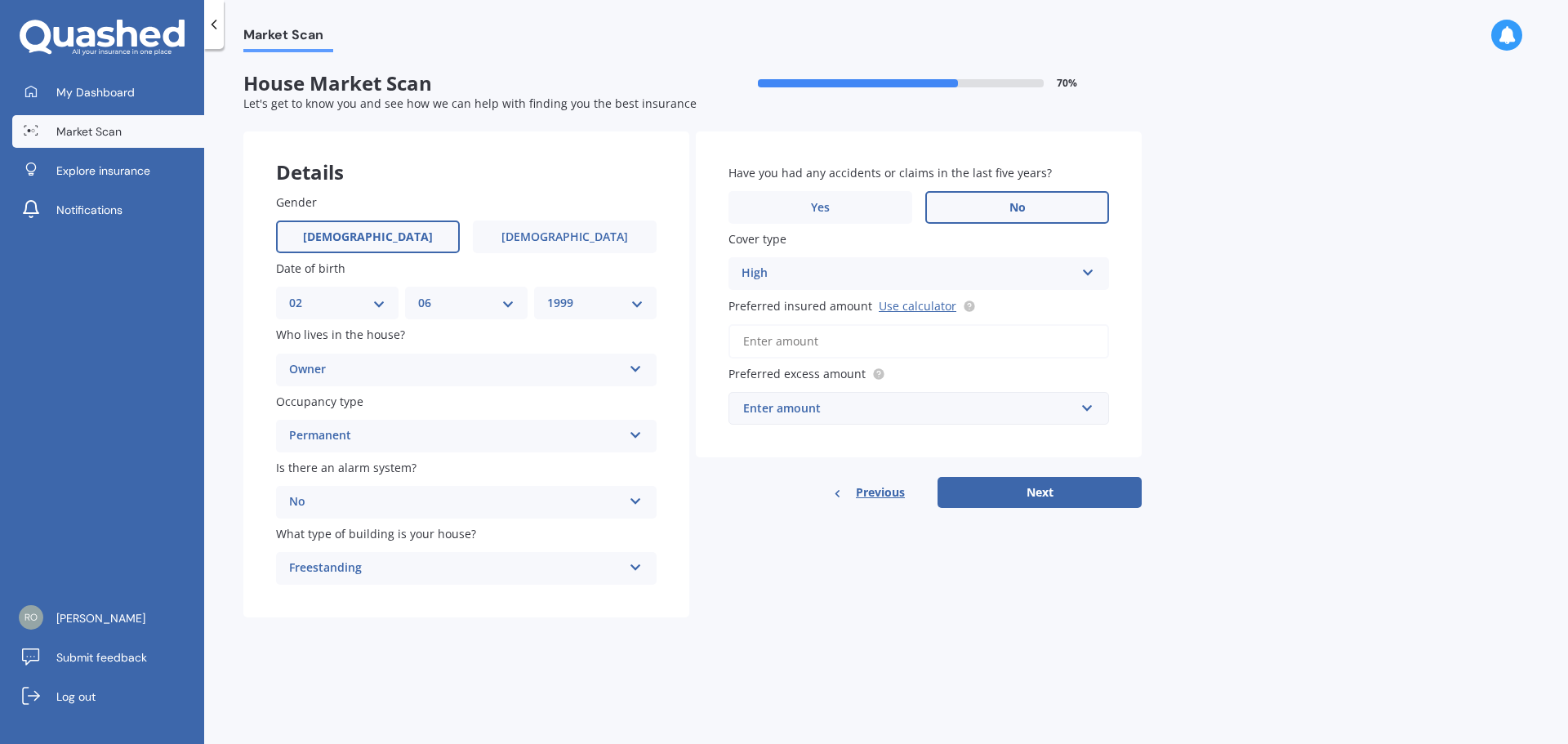
click at [835, 268] on div "High" at bounding box center [909, 274] width 333 height 20
click at [792, 350] on input "Preferred insured amount Use calculator" at bounding box center [918, 341] width 380 height 34
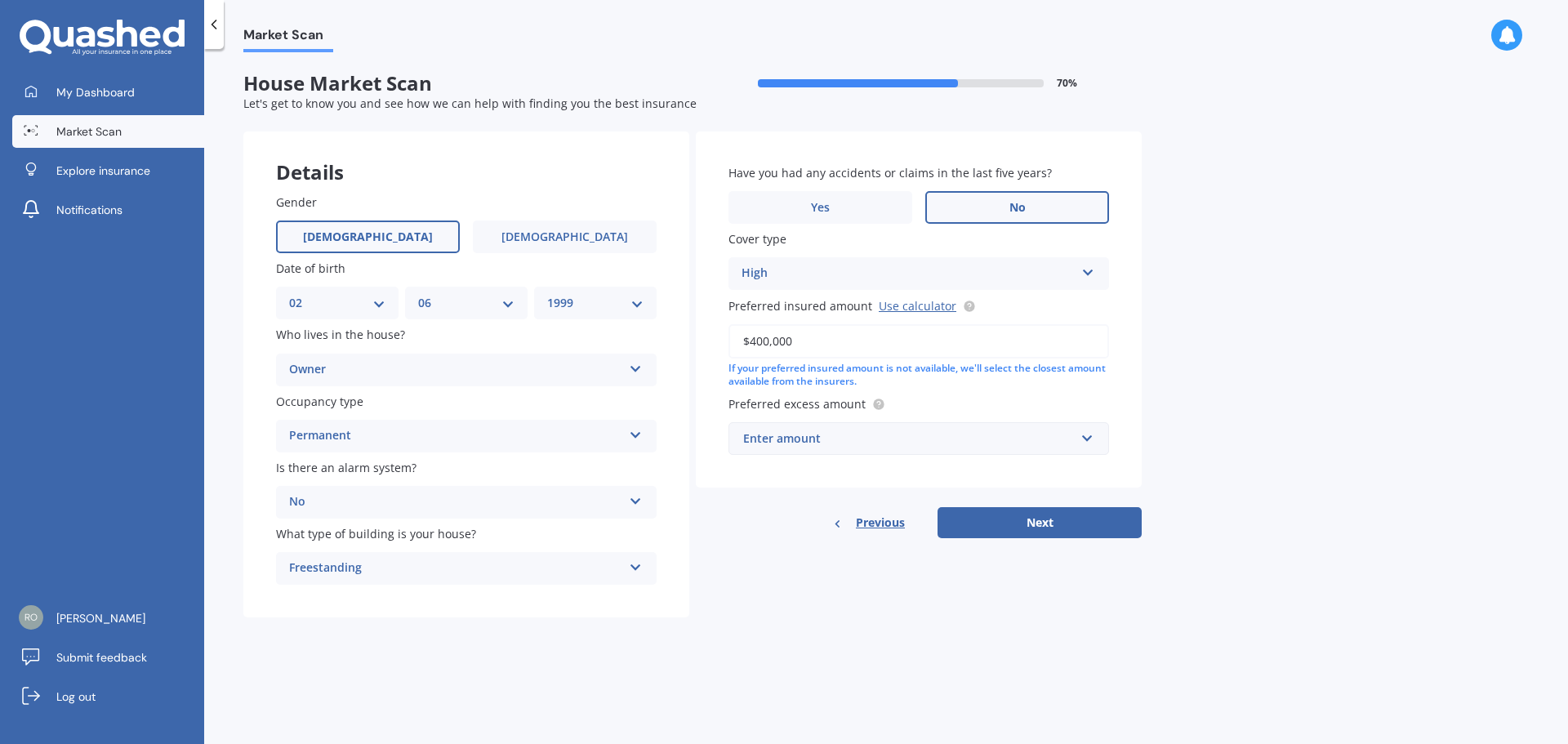
drag, startPoint x: 876, startPoint y: 329, endPoint x: 728, endPoint y: 346, distance: 149.0
click at [728, 346] on div "Have you had any accidents or claims in the last five years? Yes No Cover type …" at bounding box center [919, 310] width 446 height 357
type input "$500,000"
click at [775, 427] on input "text" at bounding box center [913, 439] width 366 height 31
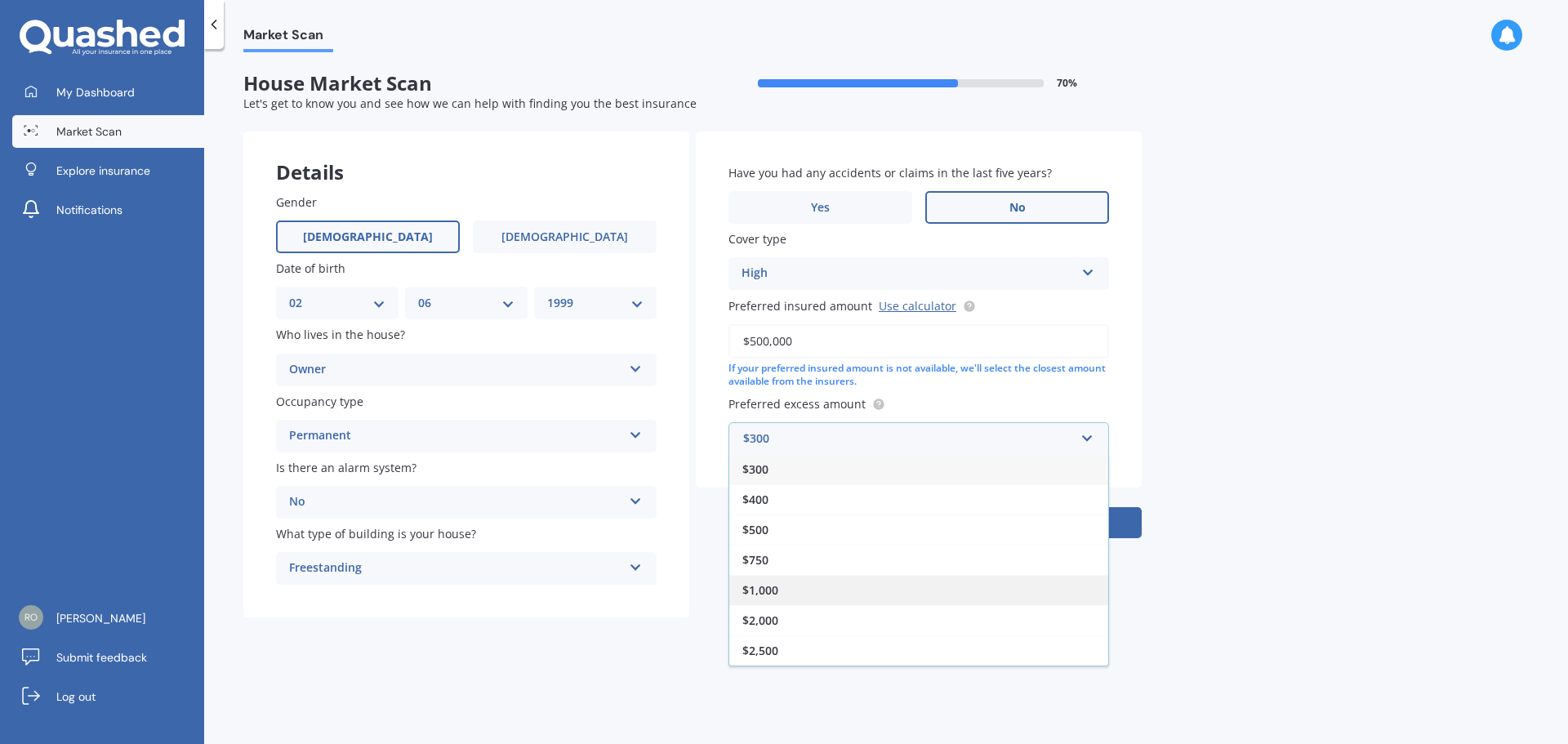
click at [851, 583] on div "$1,000" at bounding box center [918, 590] width 379 height 30
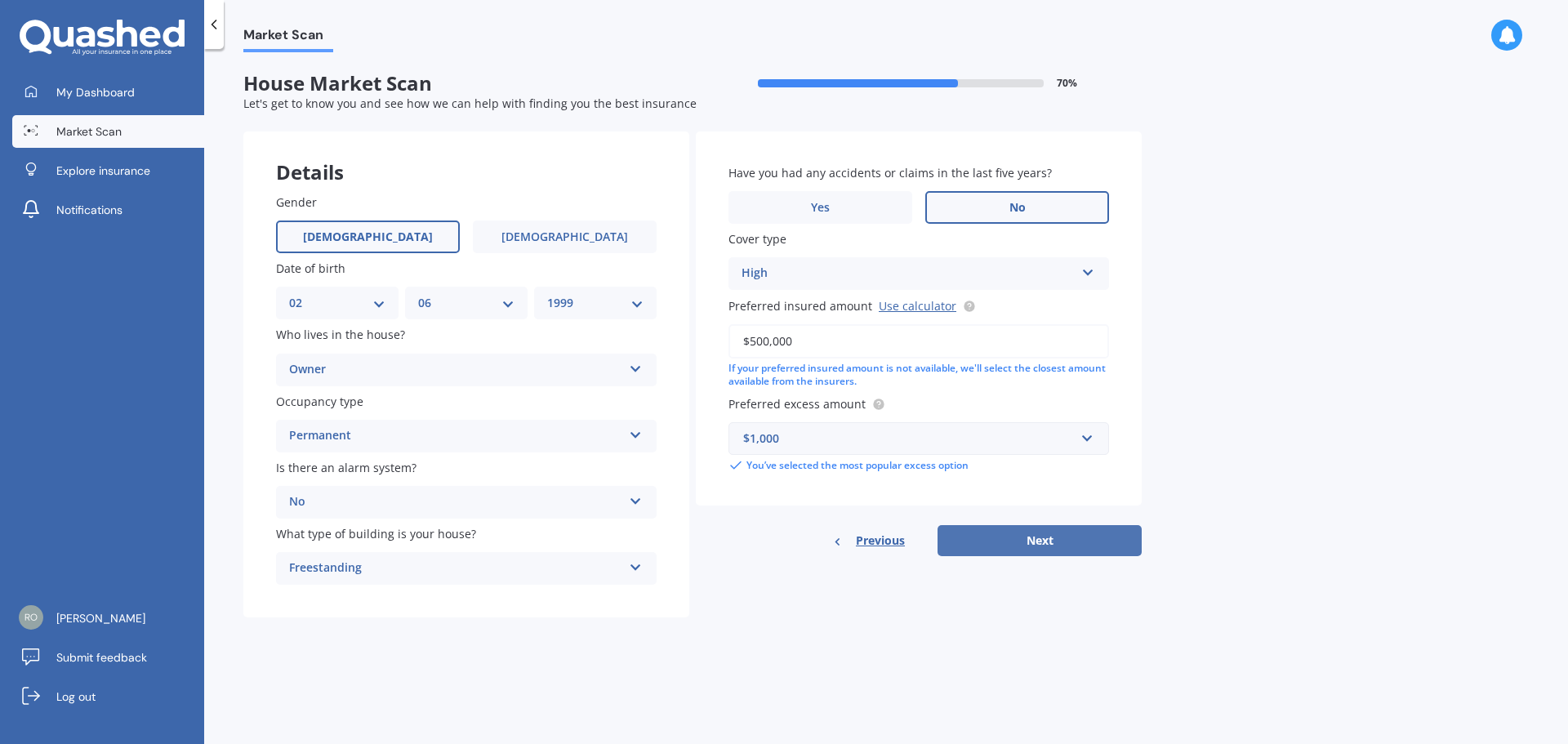
click at [1023, 536] on button "Next" at bounding box center [1040, 540] width 204 height 31
select select "02"
select select "06"
select select "1999"
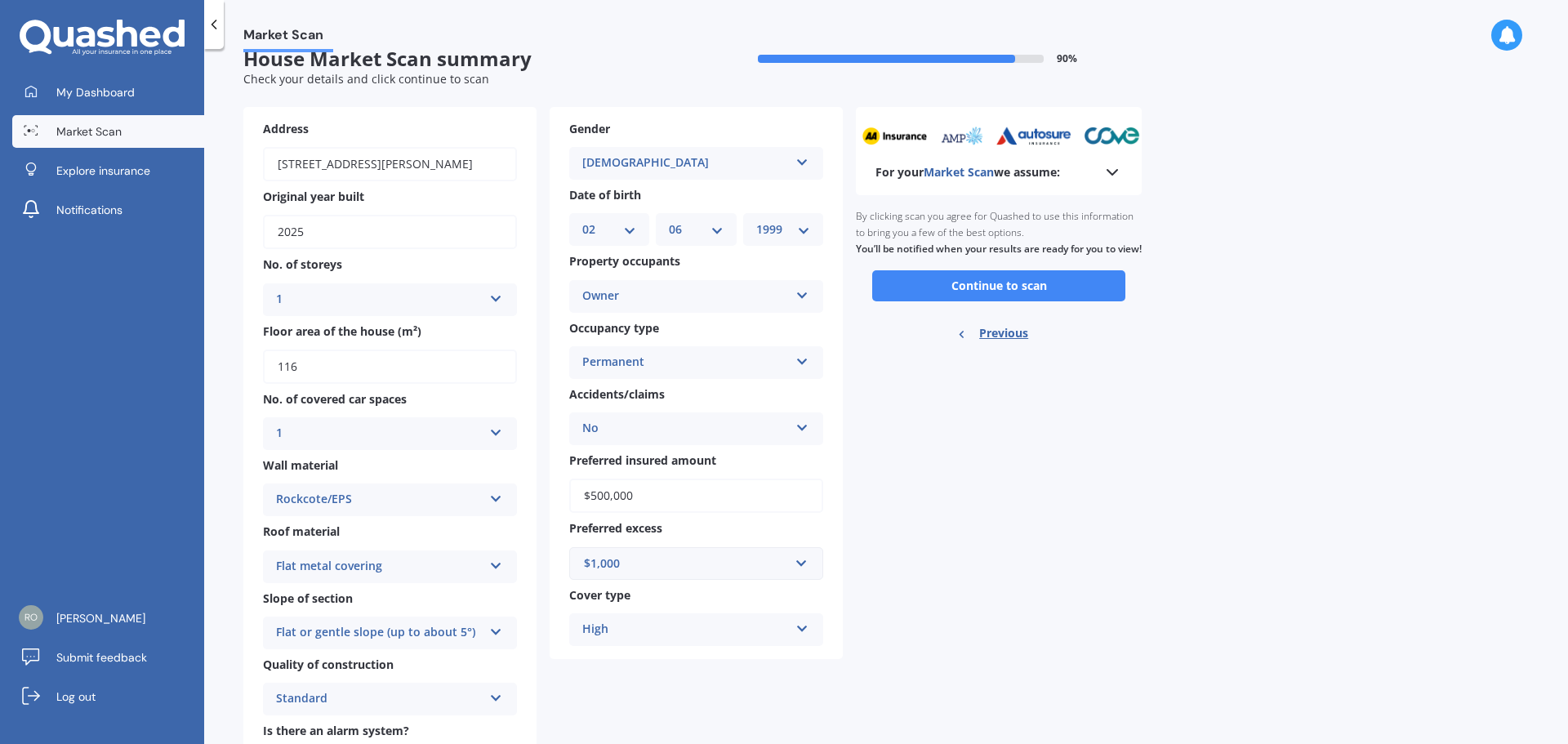
scroll to position [0, 0]
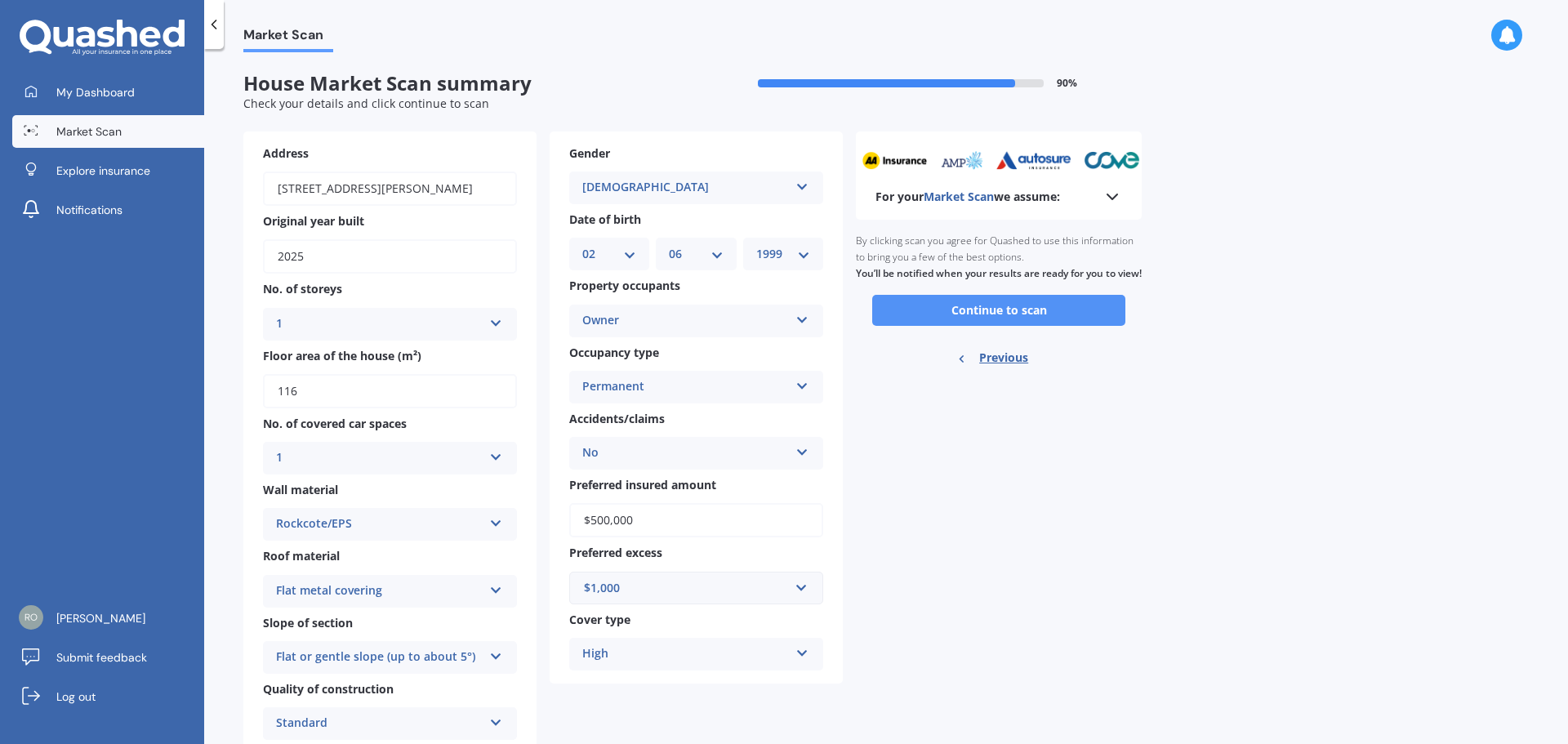
click at [934, 321] on button "Continue to scan" at bounding box center [999, 310] width 253 height 31
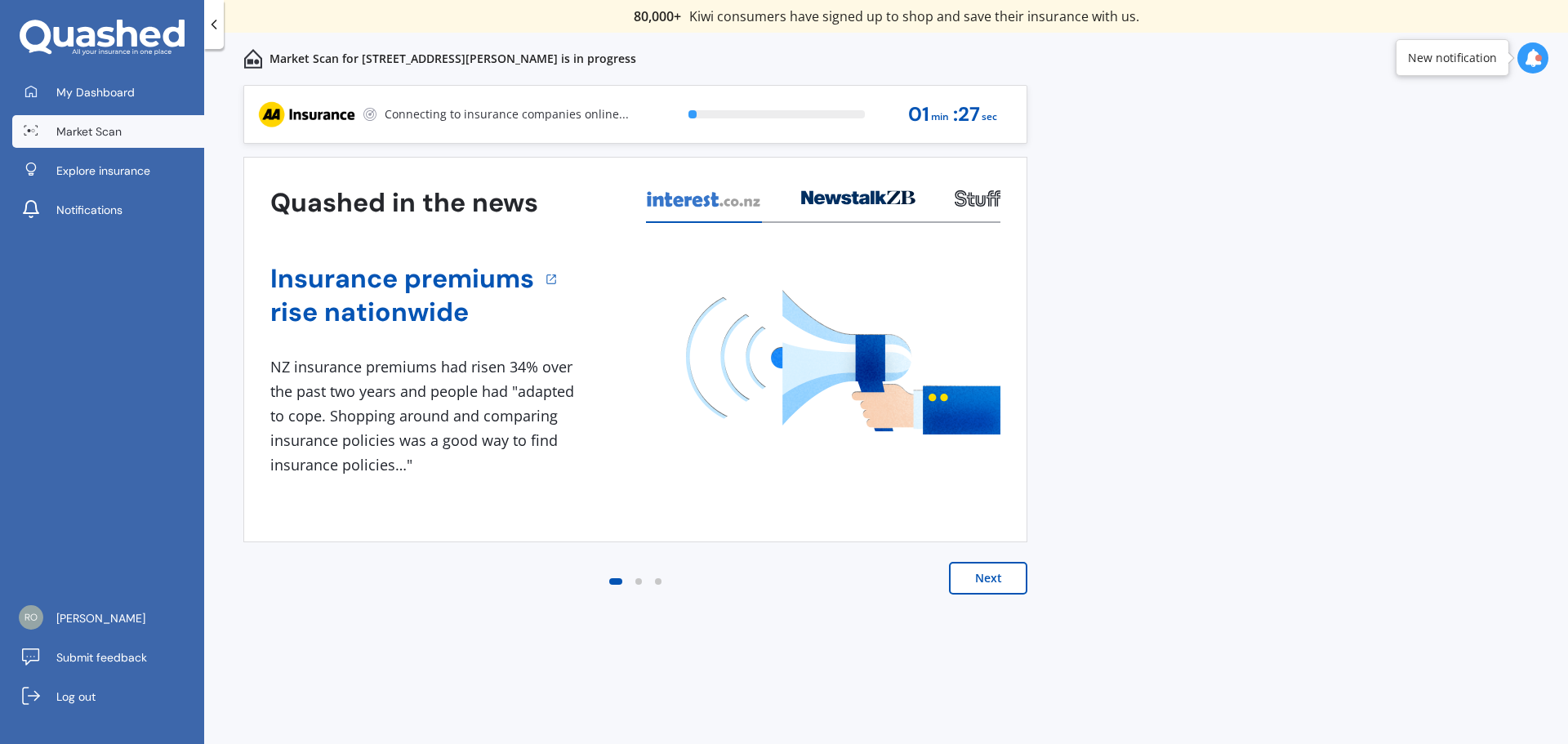
click at [987, 570] on button "Next" at bounding box center [988, 578] width 79 height 32
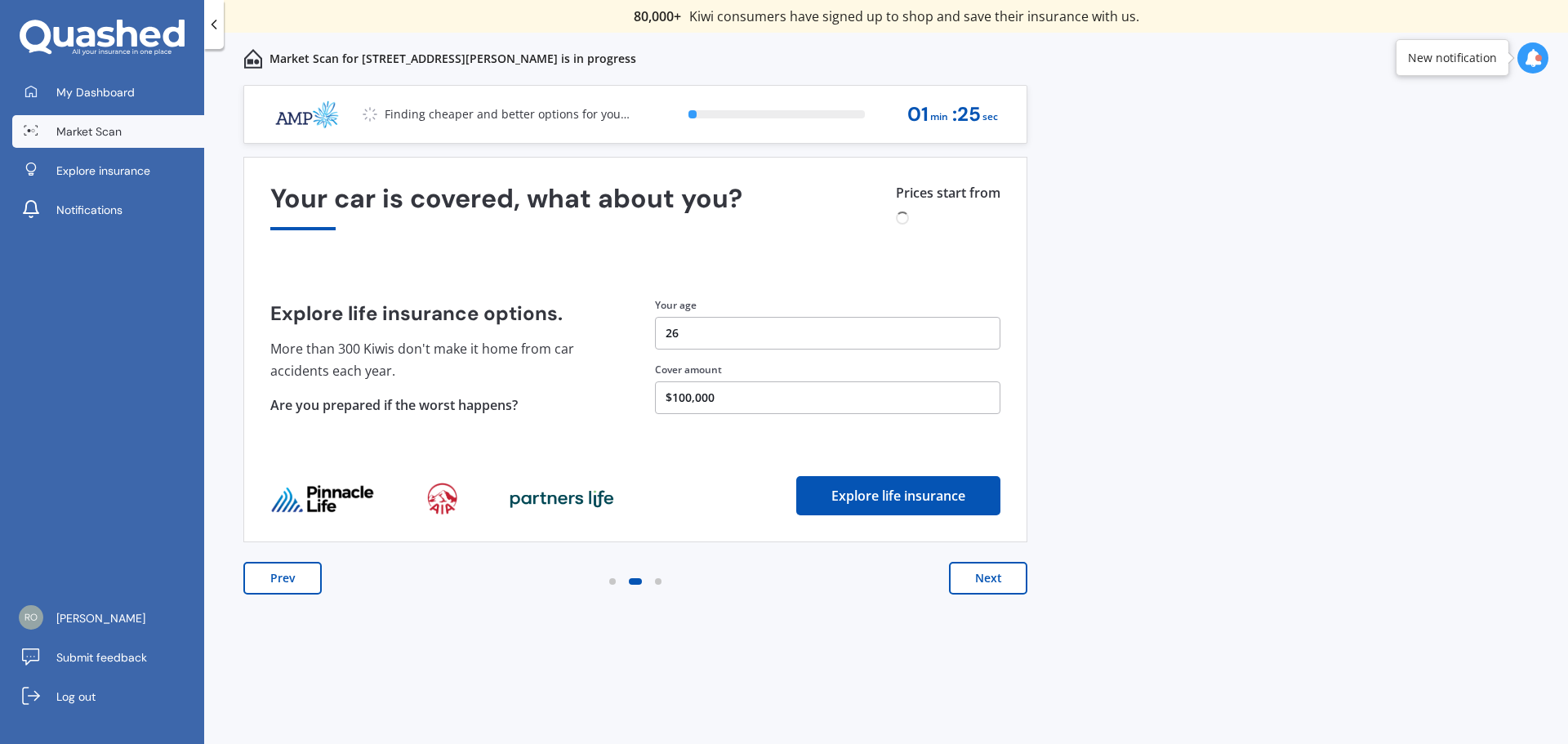
click at [987, 571] on button "Next" at bounding box center [988, 578] width 79 height 32
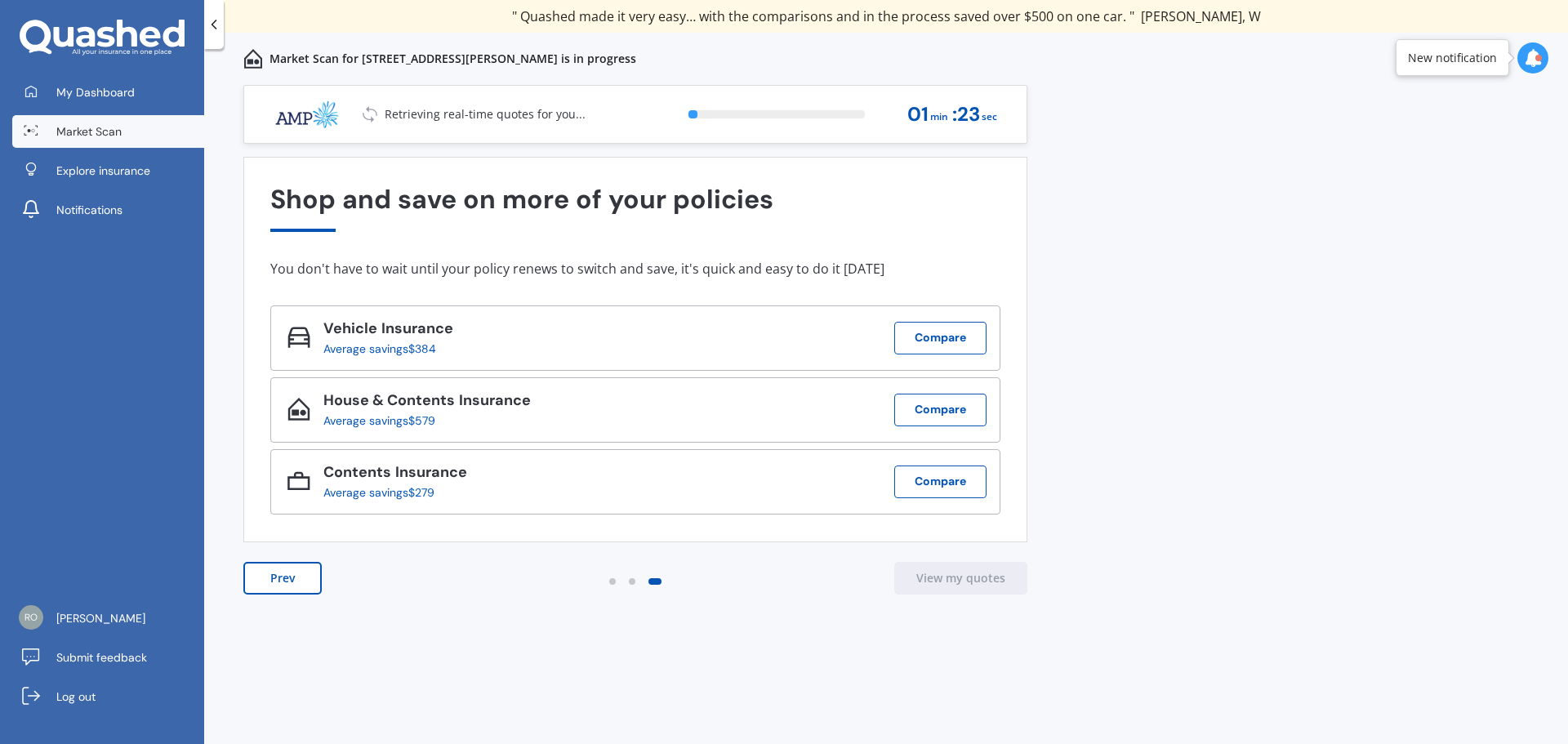
click at [313, 575] on button "Prev" at bounding box center [283, 578] width 79 height 32
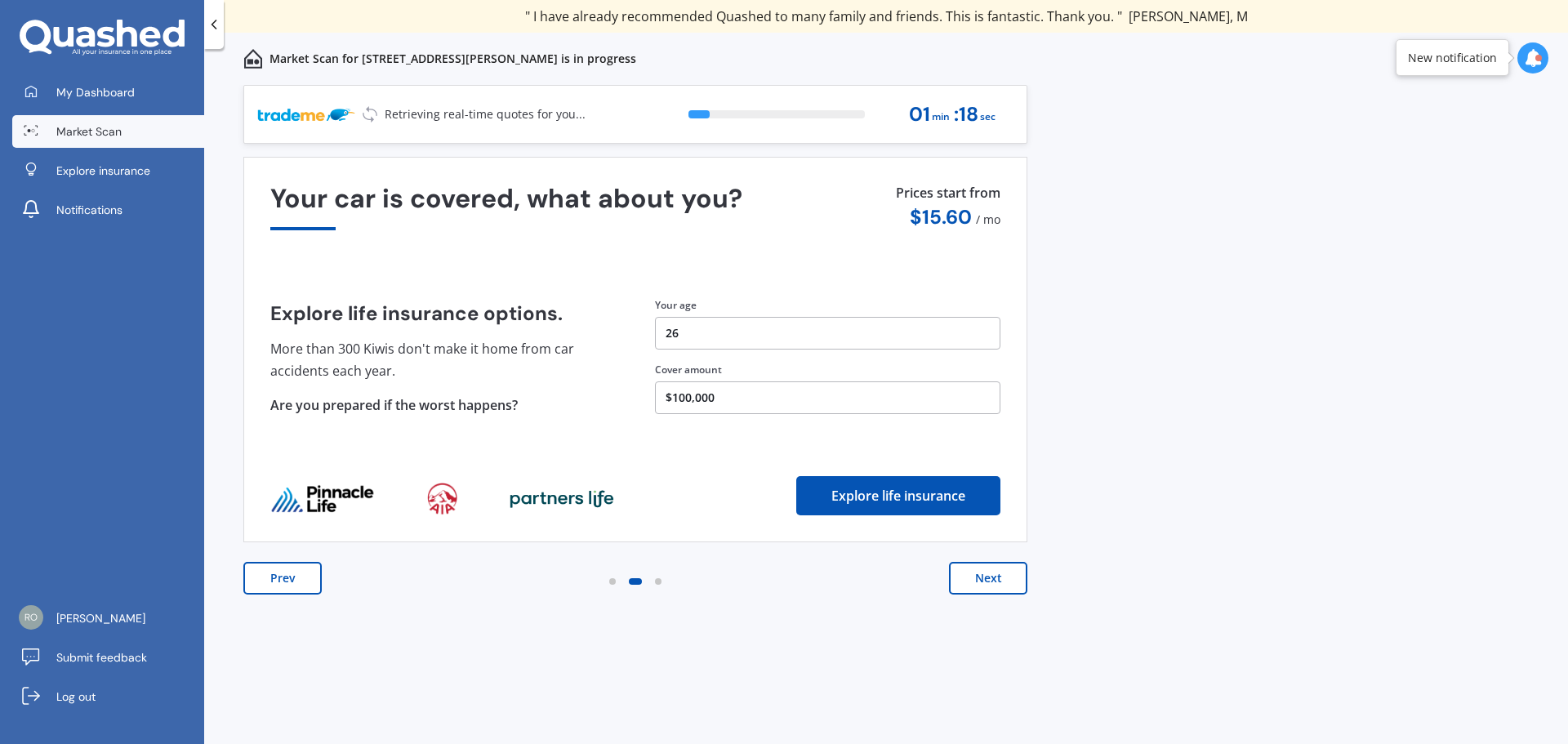
click at [999, 580] on button "Next" at bounding box center [988, 578] width 79 height 32
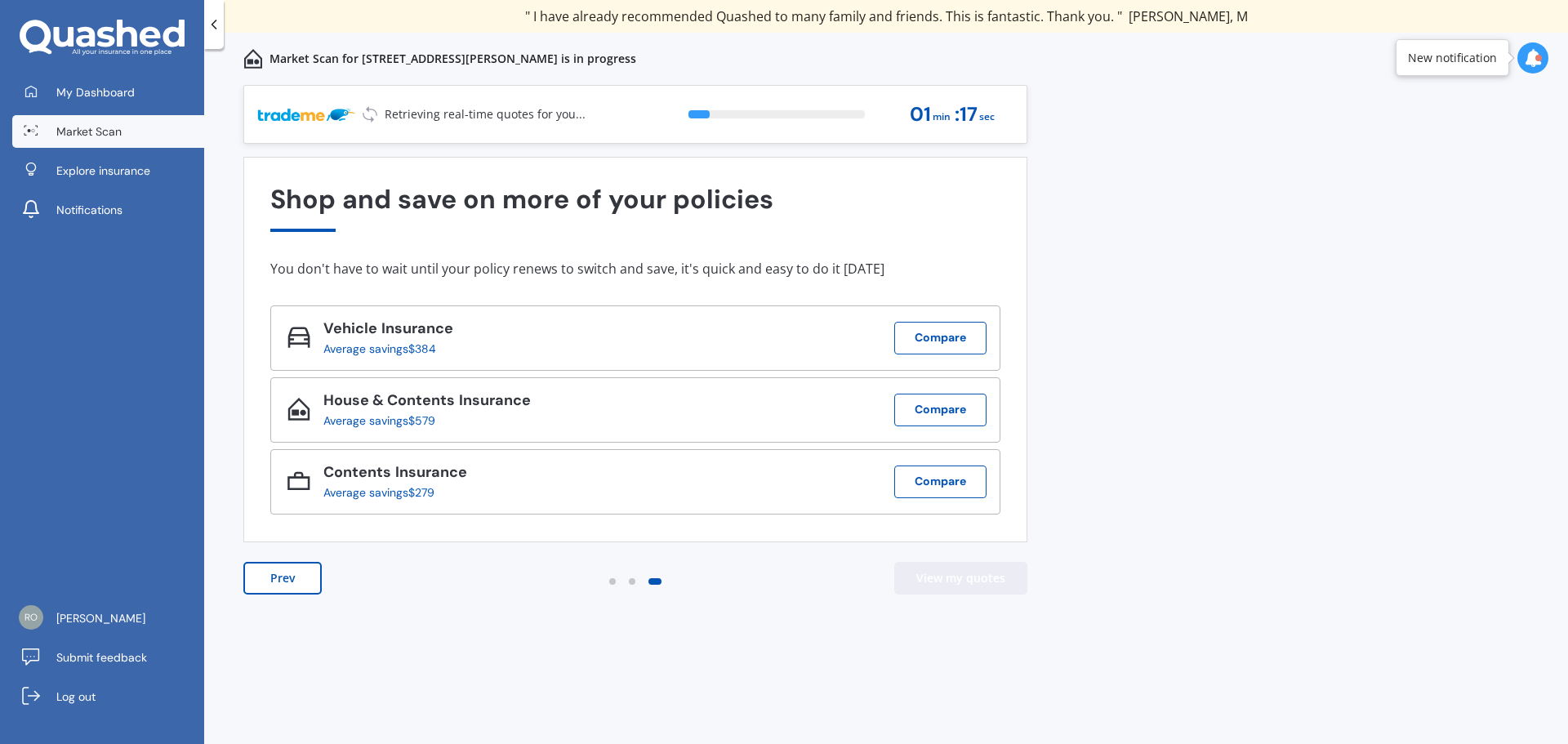
click at [999, 580] on button "View my quotes" at bounding box center [961, 578] width 133 height 32
click at [280, 576] on button "Prev" at bounding box center [283, 578] width 79 height 32
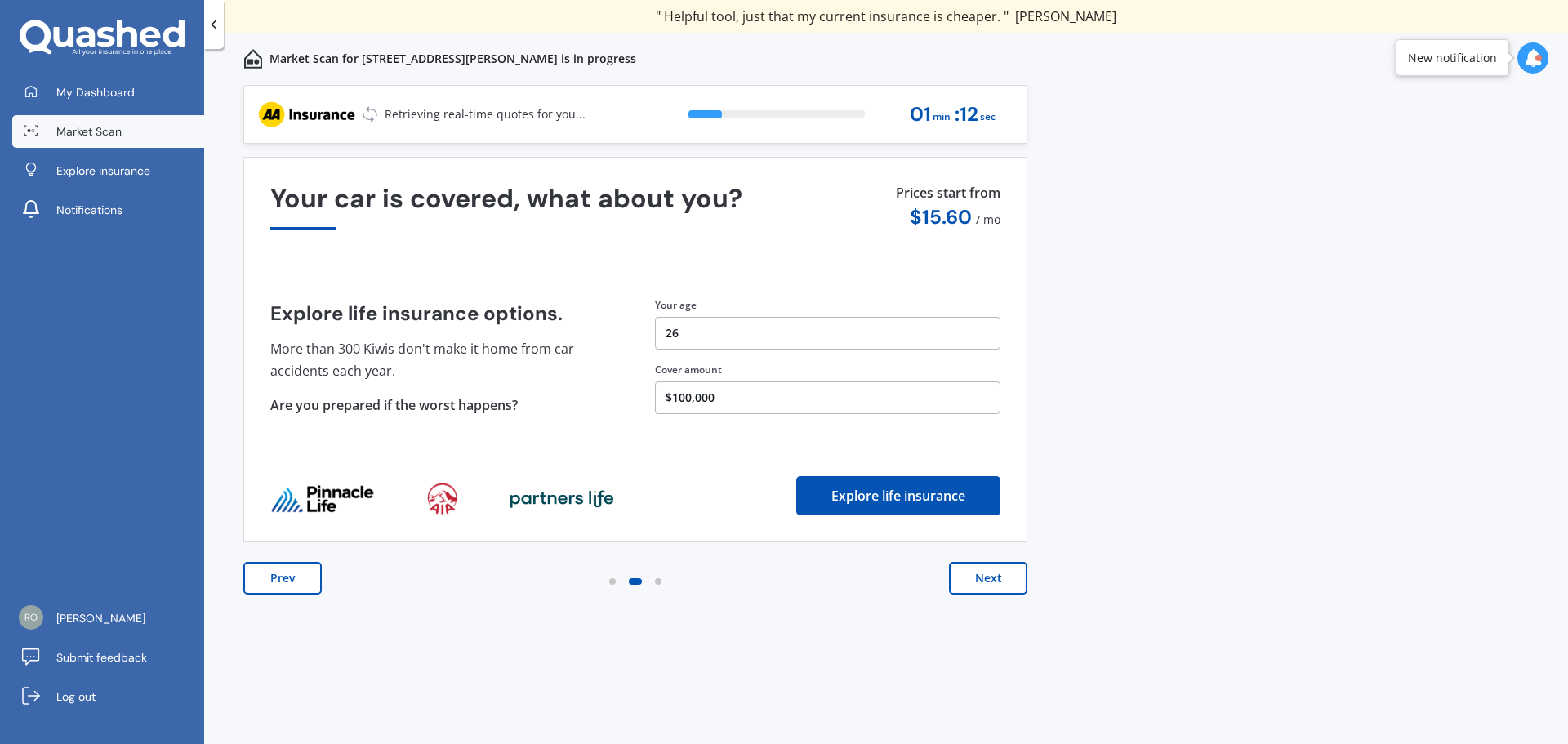
click at [267, 579] on button "Prev" at bounding box center [283, 578] width 79 height 32
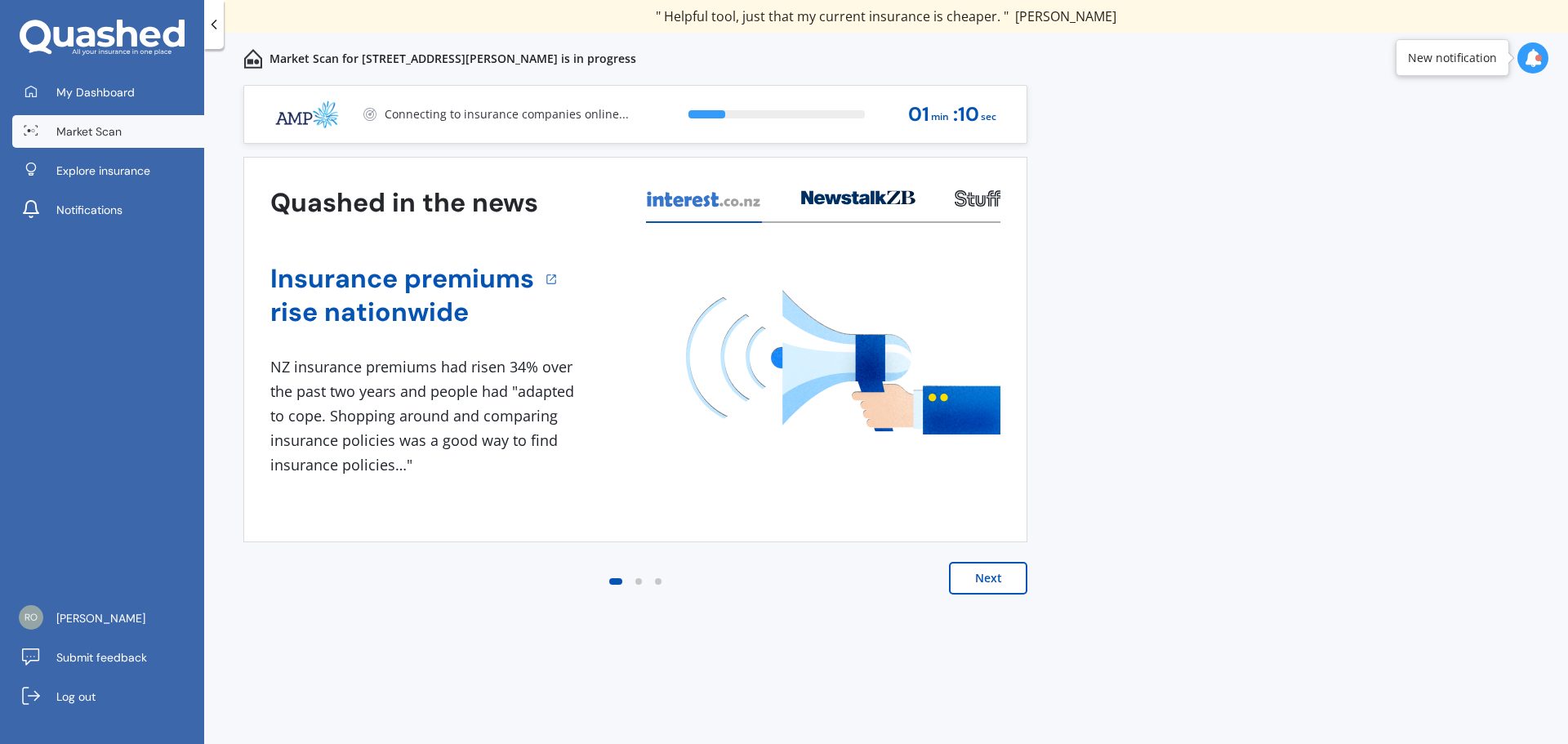
click at [999, 572] on button "Next" at bounding box center [988, 578] width 79 height 32
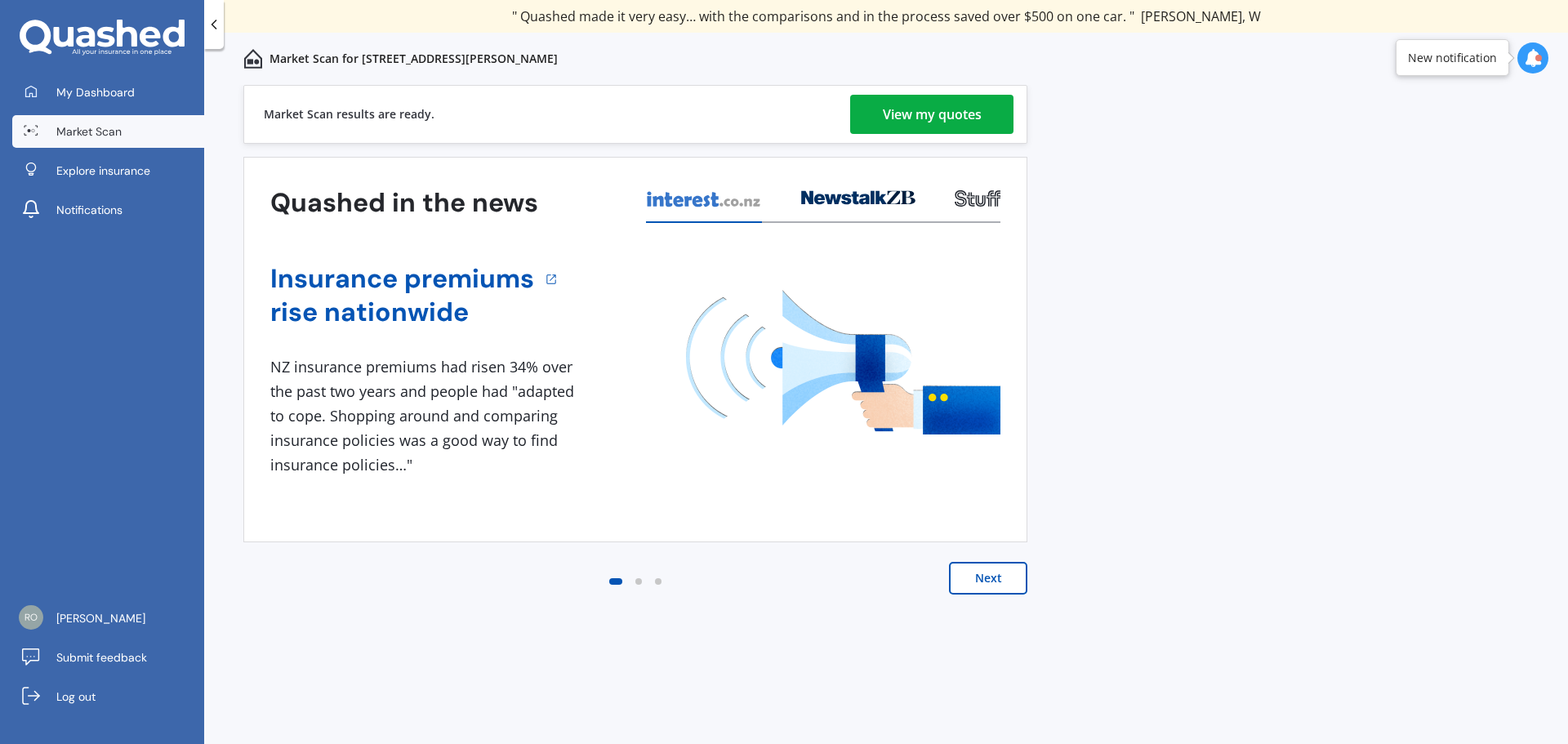
click at [894, 123] on div "View my quotes" at bounding box center [933, 115] width 99 height 39
